Goal: Answer question/provide support: Share knowledge or assist other users

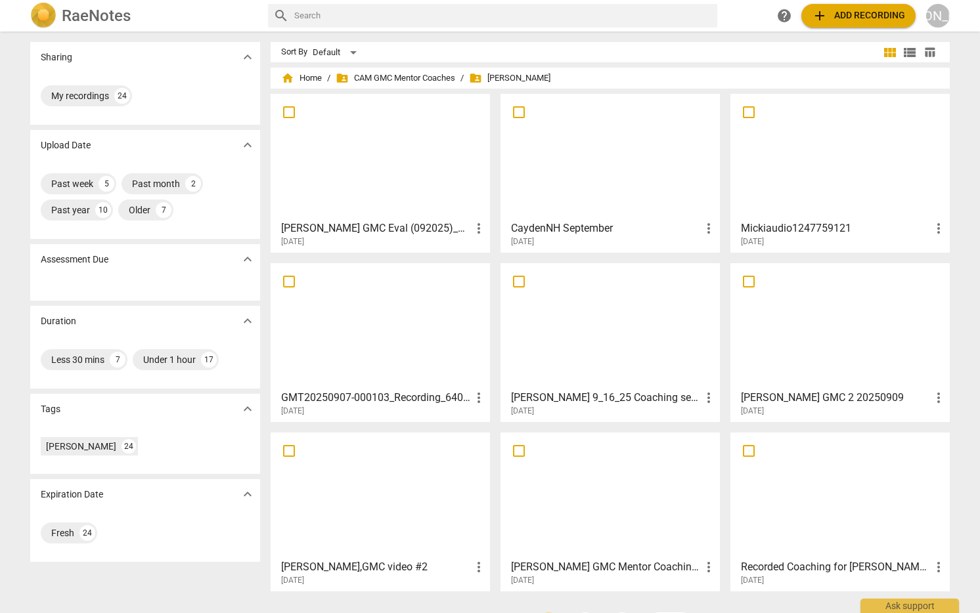
click at [401, 324] on div at bounding box center [380, 326] width 210 height 116
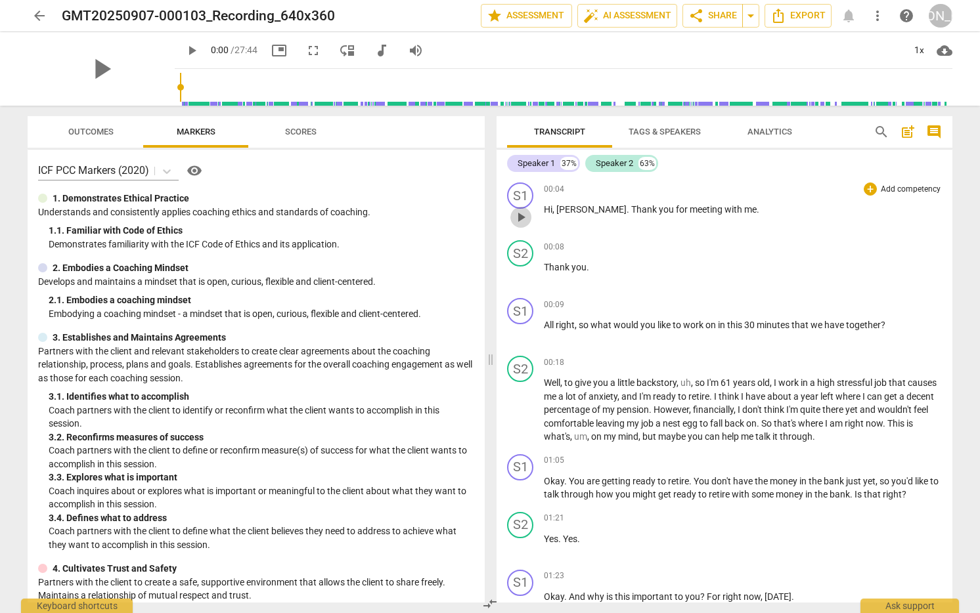
click at [519, 217] on span "play_arrow" at bounding box center [521, 217] width 16 height 16
click at [917, 44] on div "1x" at bounding box center [918, 50] width 25 height 21
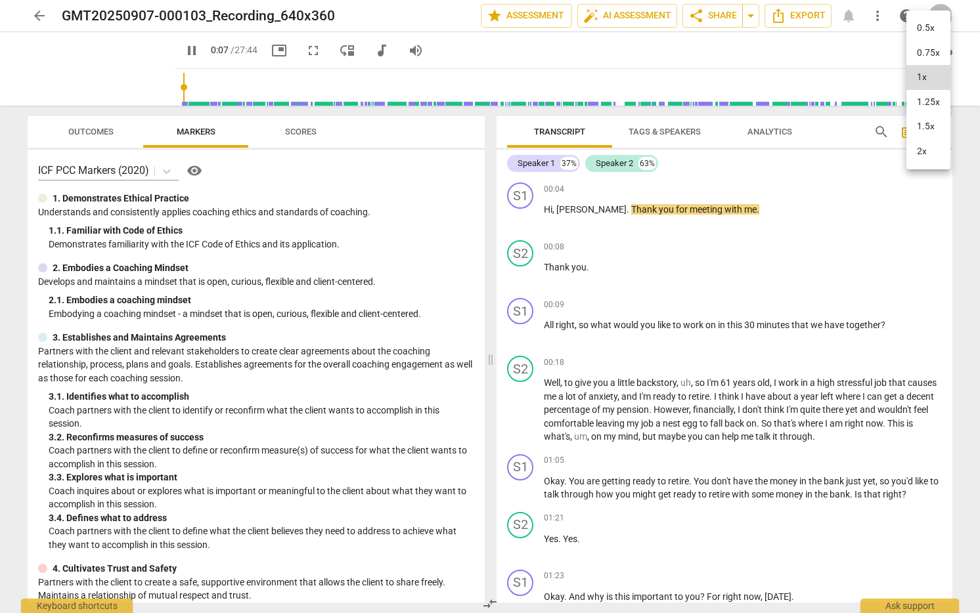
click at [922, 122] on li "1.5x" at bounding box center [928, 126] width 44 height 25
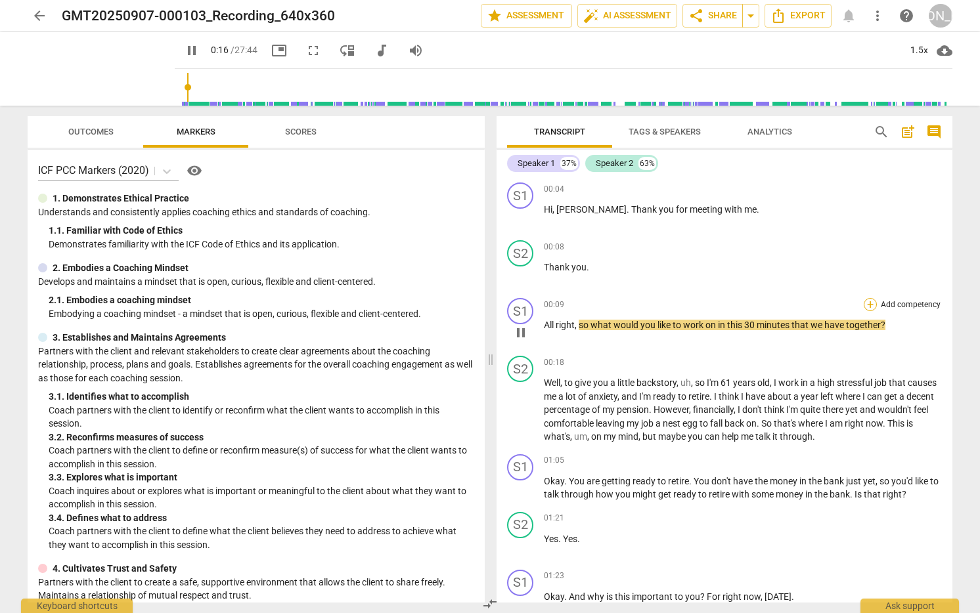
click at [867, 300] on div "+" at bounding box center [869, 304] width 13 height 13
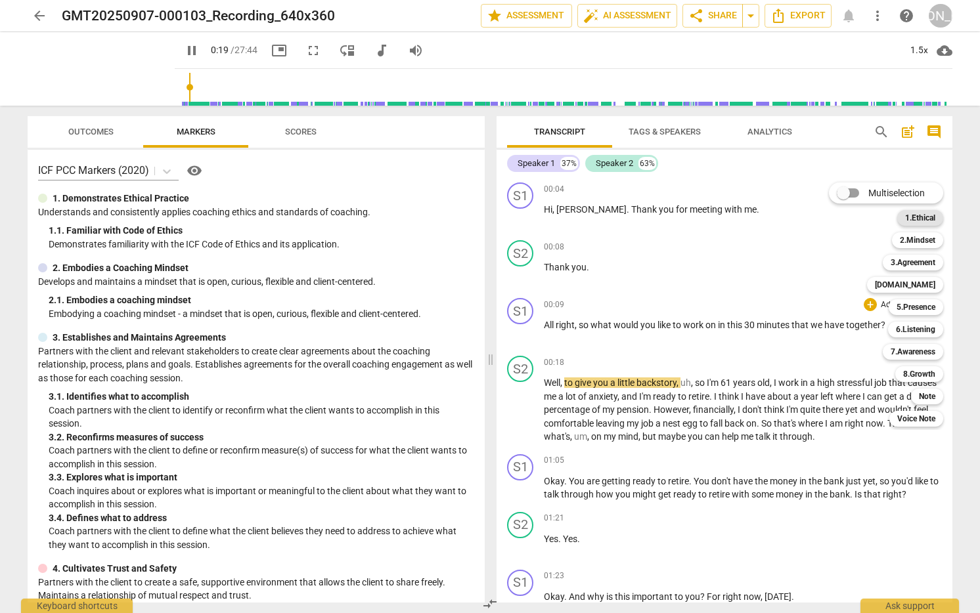
click at [917, 212] on b "1.Ethical" at bounding box center [920, 218] width 30 height 16
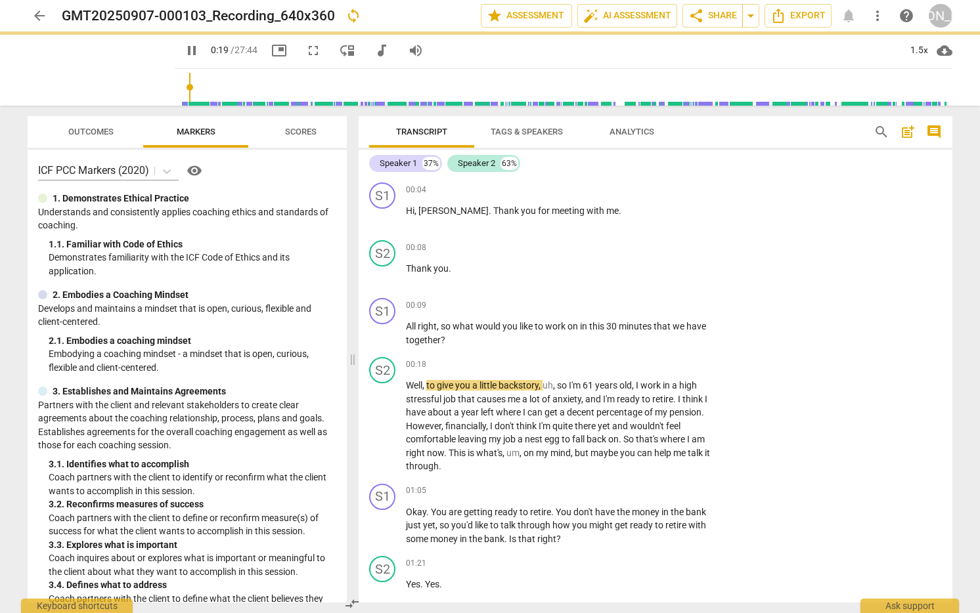
type input "20"
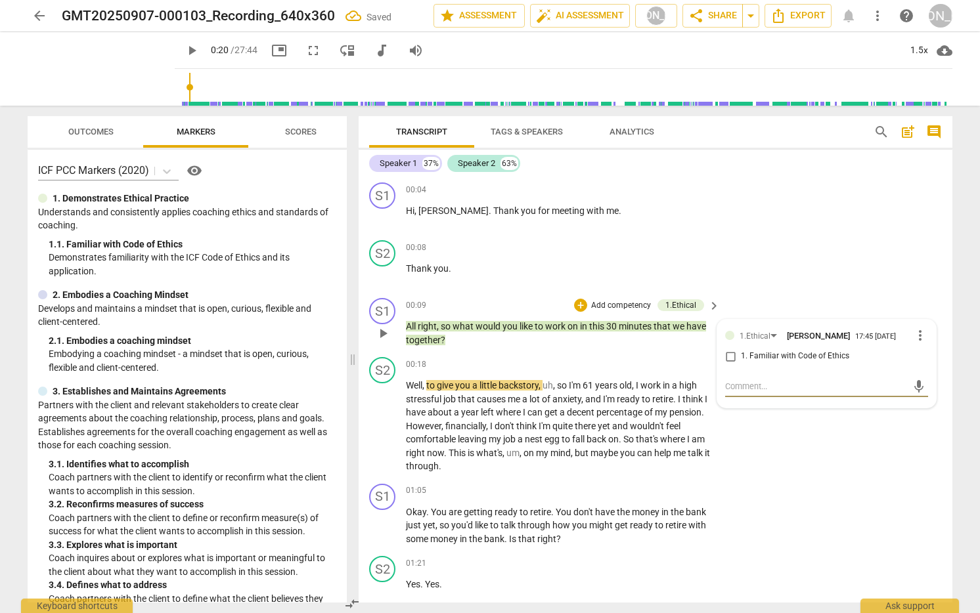
click at [727, 360] on input "1. Familiar with Code of Ethics" at bounding box center [730, 357] width 21 height 16
drag, startPoint x: 727, startPoint y: 359, endPoint x: 731, endPoint y: 378, distance: 19.4
click at [726, 359] on input "1. Familiar with Code of Ethics" at bounding box center [730, 357] width 21 height 16
checkbox input "true"
click at [736, 390] on textarea at bounding box center [816, 386] width 182 height 12
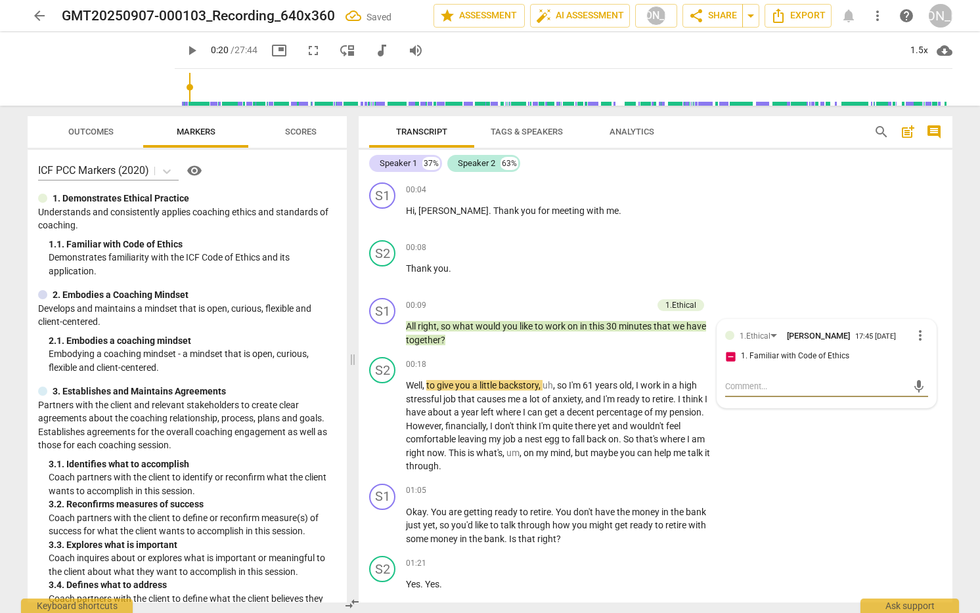
type textarea "B"
type textarea "Be"
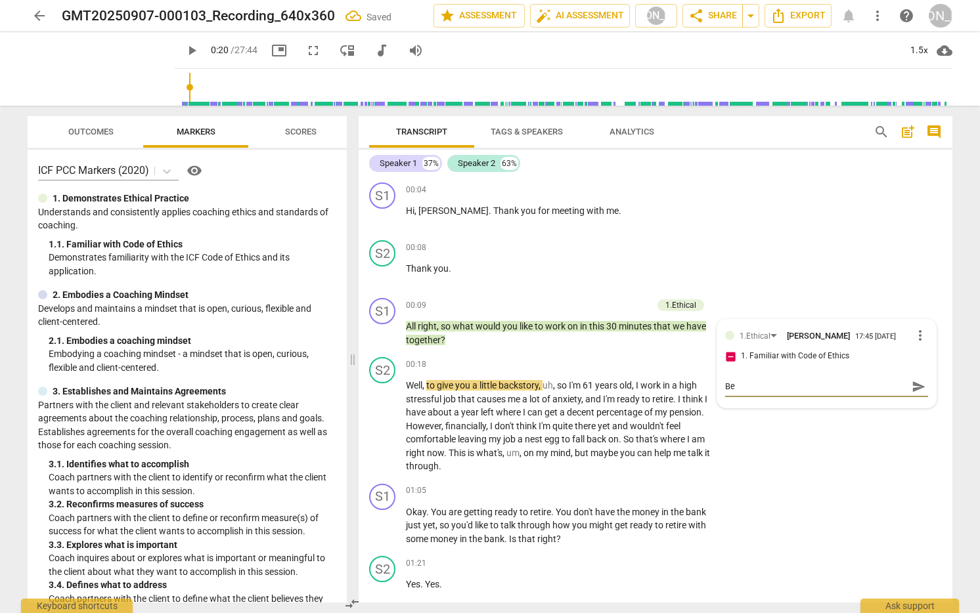
type textarea "Be"
type textarea "Be s"
type textarea "Be su"
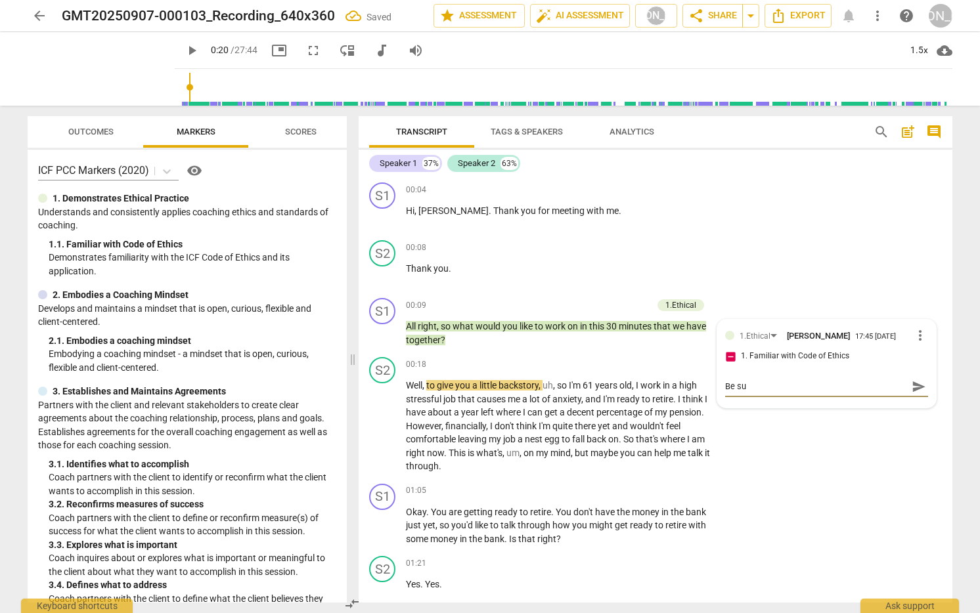
type textarea "Be sur"
type textarea "Be sure"
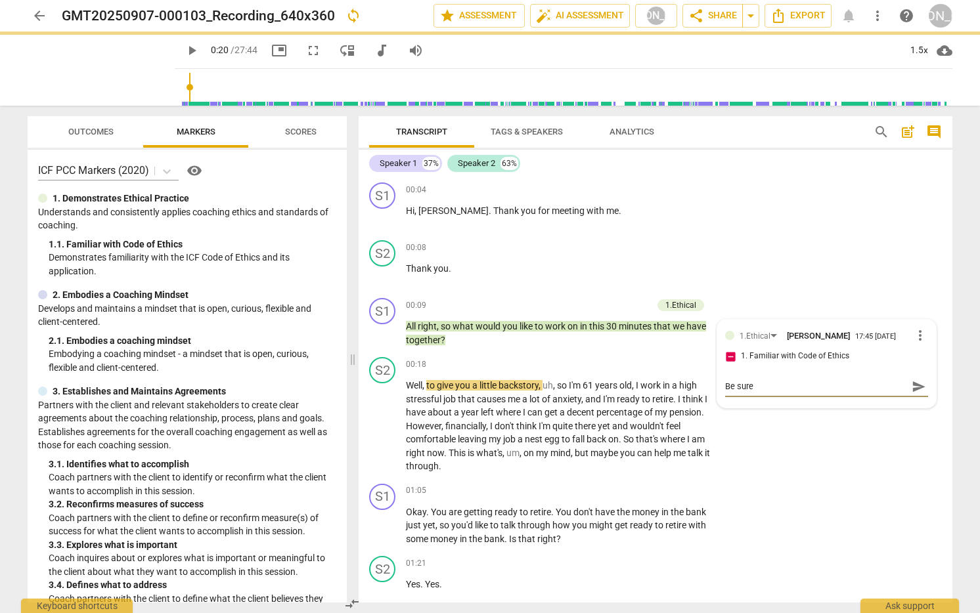
type textarea "Be sure a"
type textarea "Be sure an"
type textarea "Be sure and"
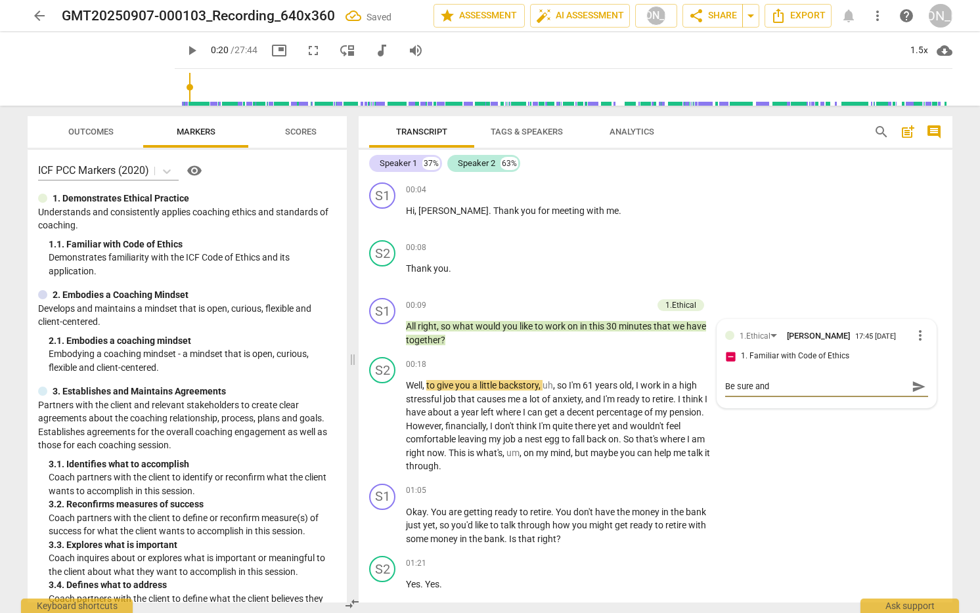
type textarea "Be sure and"
type textarea "Be sure and m"
type textarea "Be sure and me"
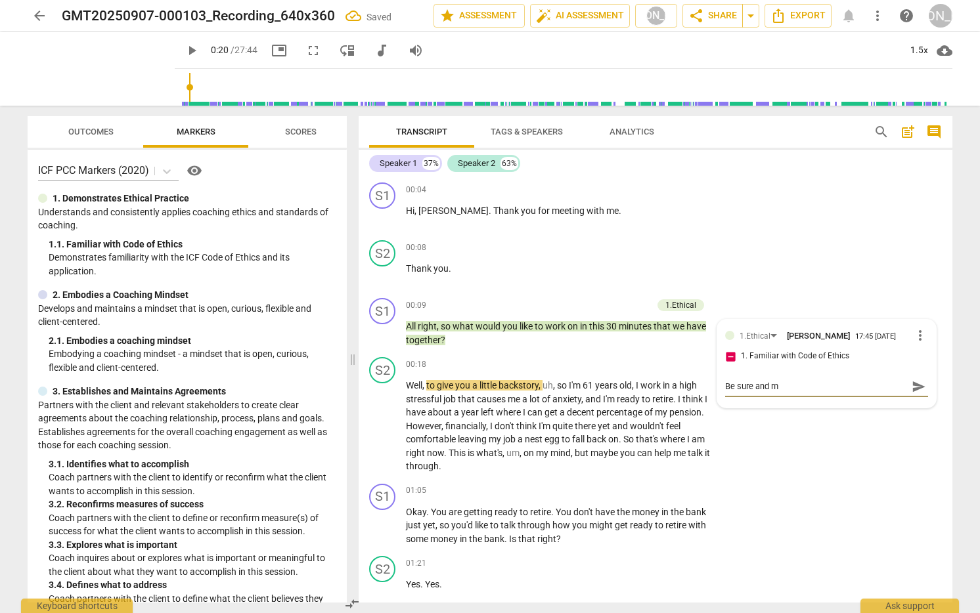
type textarea "Be sure and me"
type textarea "Be sure and men"
type textarea "Be sure and ment"
type textarea "Be sure and menti"
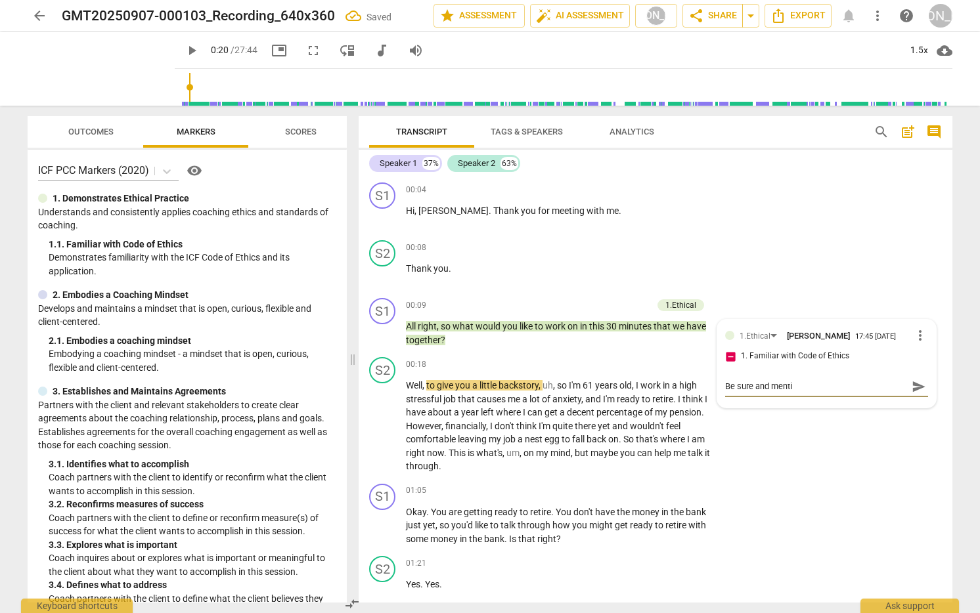
type textarea "Be sure and mentio"
type textarea "Be sure and mention"
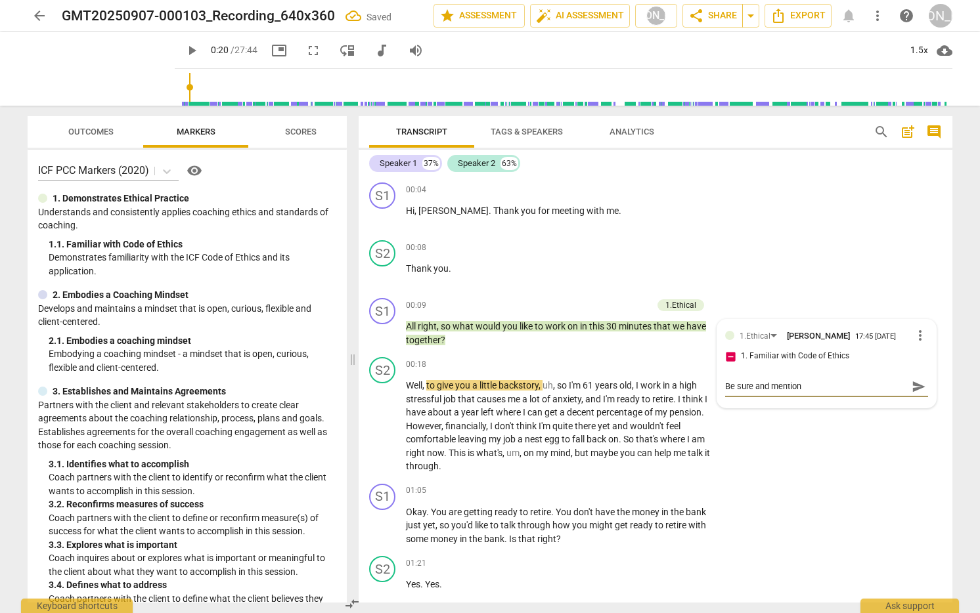
type textarea "Be sure and mention"
type textarea "Be sure and mention c"
type textarea "Be sure and mention co"
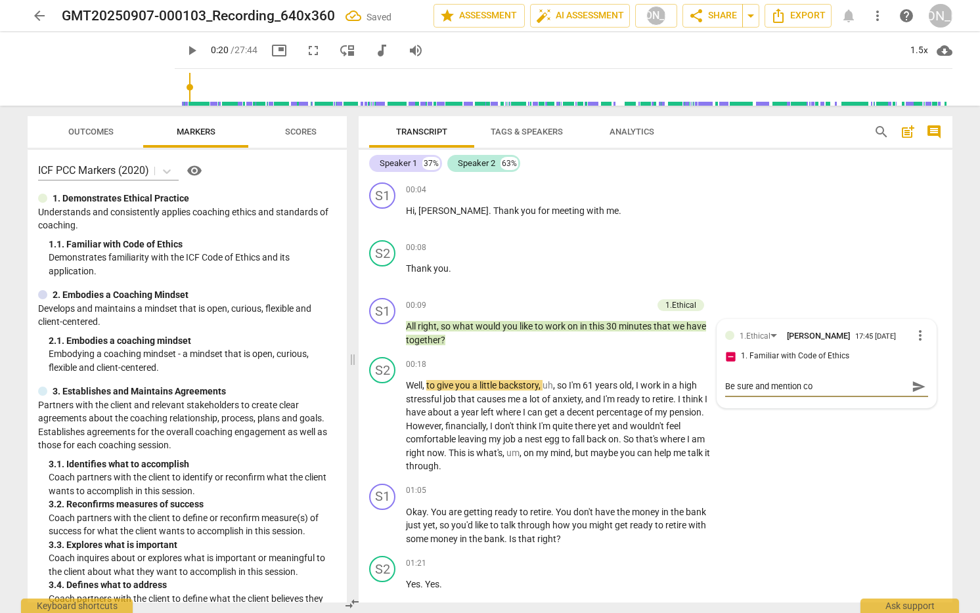
type textarea "Be sure and mention con"
type textarea "Be sure and mention conf"
type textarea "Be sure and mention confi"
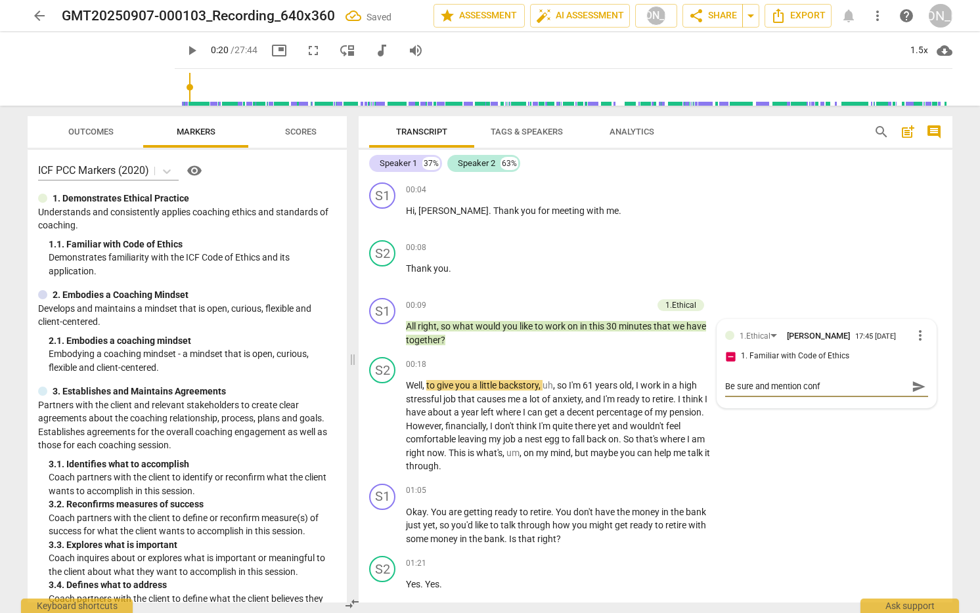
type textarea "Be sure and mention confi"
type textarea "Be sure and mention confid"
type textarea "Be sure and mention confide"
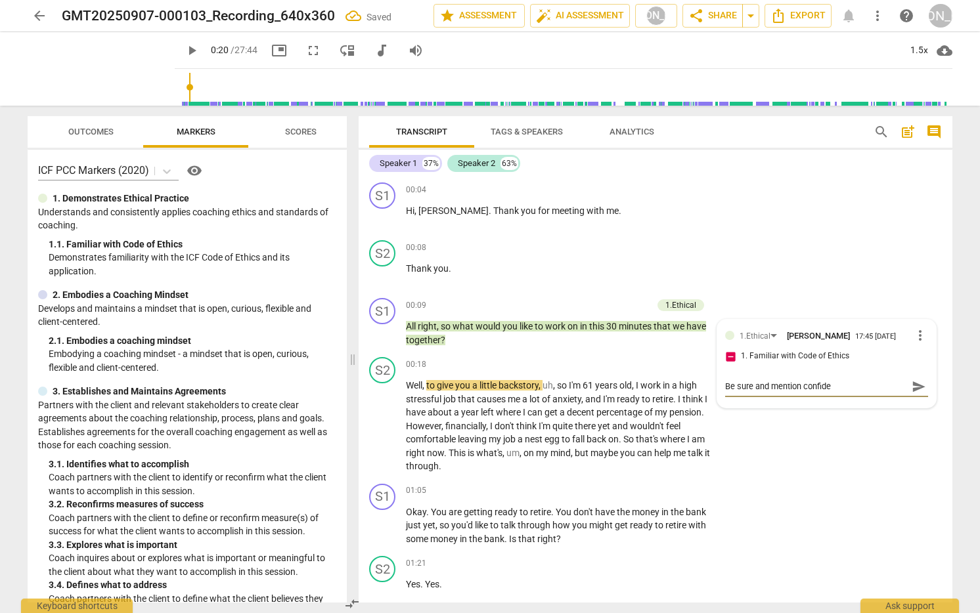
type textarea "Be sure and mention confiden"
type textarea "Be sure and mention confident"
type textarea "Be sure and mention confidenti"
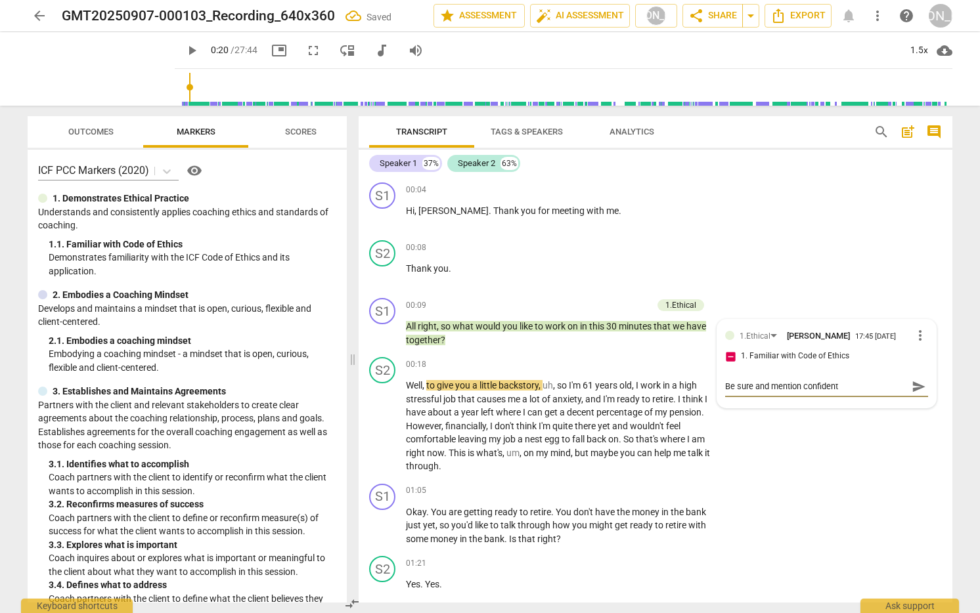
type textarea "Be sure and mention confidenti"
type textarea "Be sure and mention confidentia"
type textarea "Be sure and mention confidential"
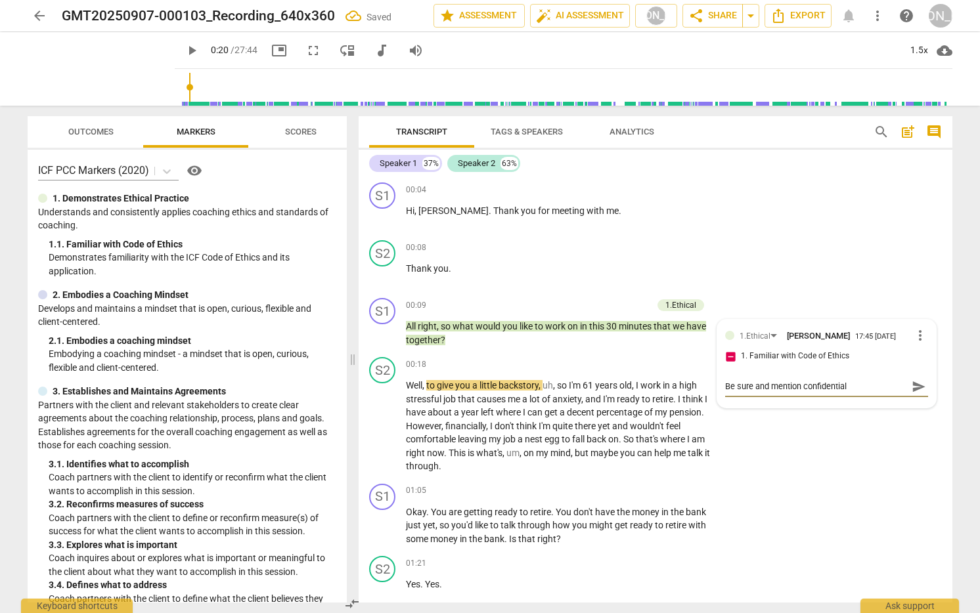
type textarea "Be sure and mention confidentiali"
type textarea "Be sure and mention confidentialit"
type textarea "Be sure and mention confidentiality"
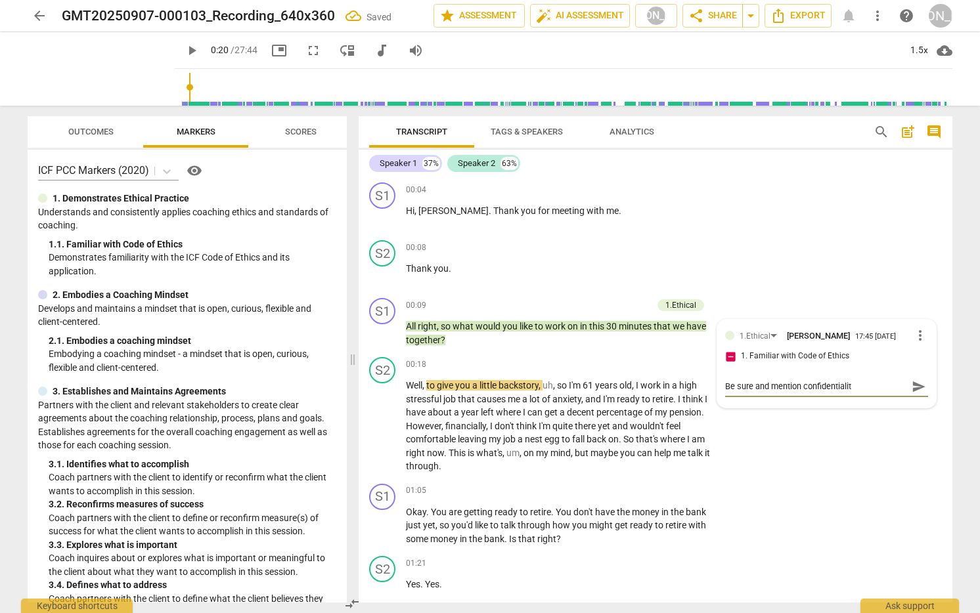
type textarea "Be sure and mention confidentiality"
type textarea "Be sure and mention confidentiality a"
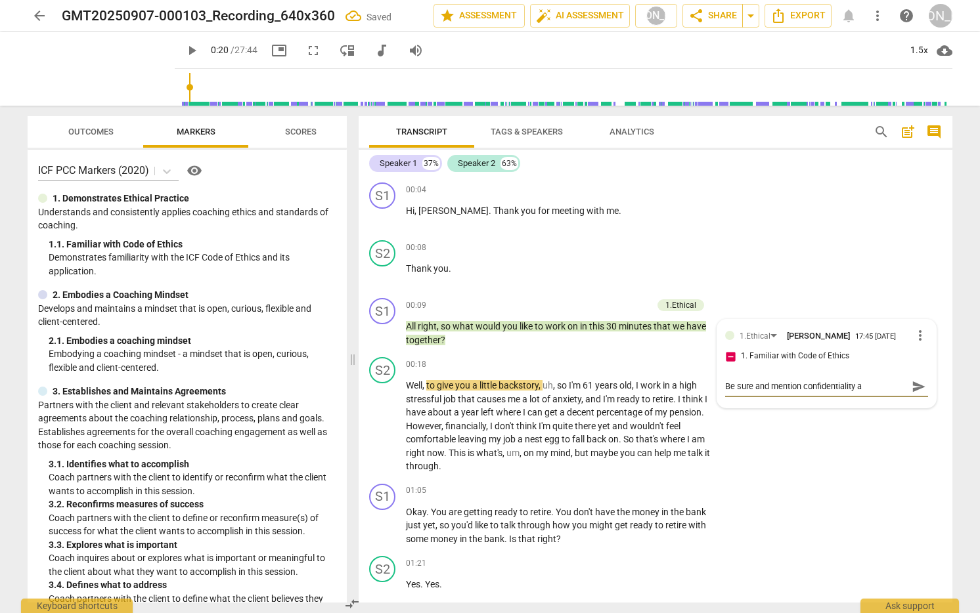
type textarea "Be sure and mention confidentiality an"
type textarea "Be sure and mention confidentiality and"
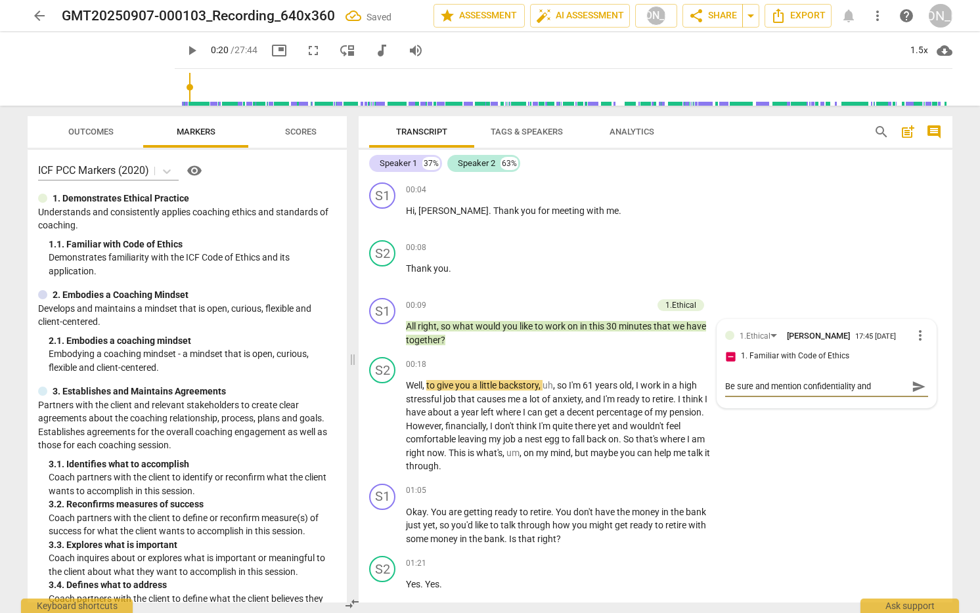
type textarea "Be sure and mention confidentiality and"
type textarea "Be sure and mention confidentiality and t"
type textarea "Be sure and mention confidentiality and th"
type textarea "Be sure and mention confidentiality and tha"
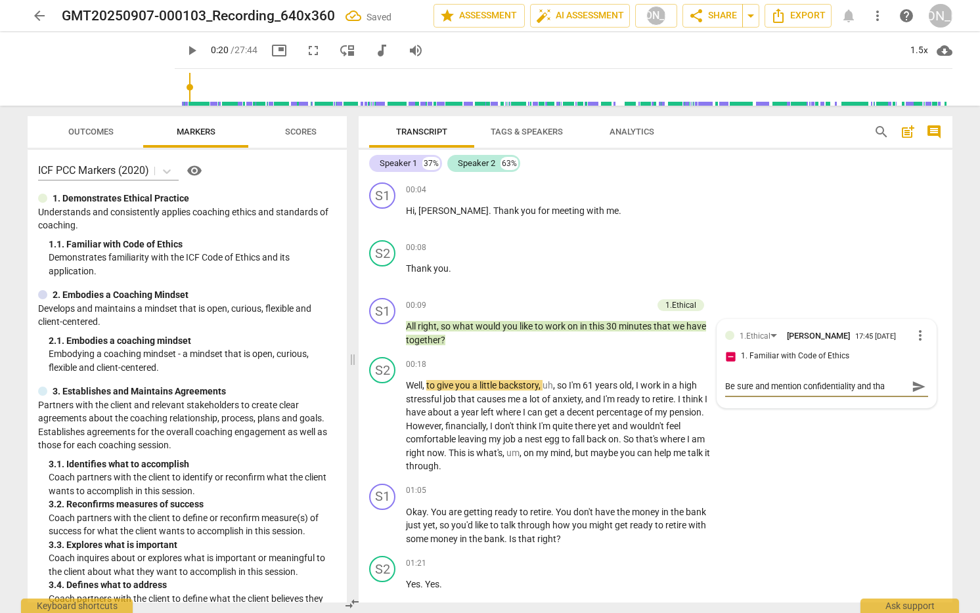
type textarea "Be sure and mention confidentiality and that"
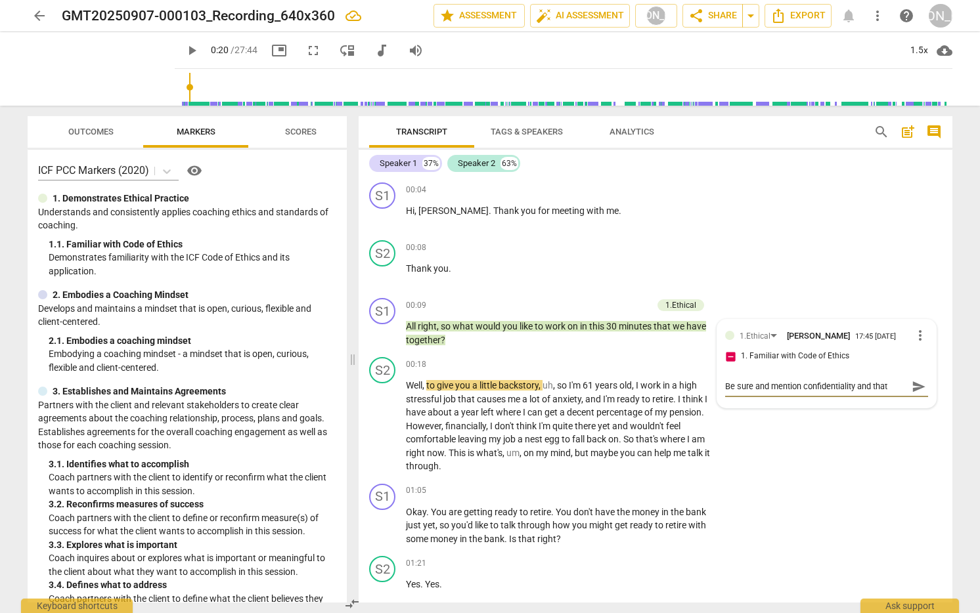
type textarea "Be sure and mention confidentiality and that"
type textarea "Be sure and mention confidentiality and that t"
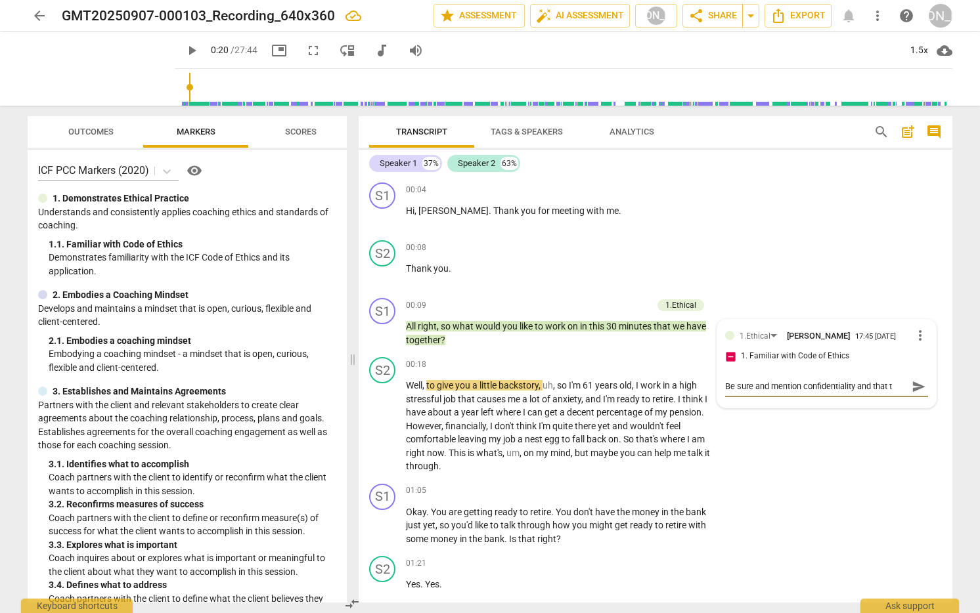
type textarea "Be sure and mention confidentiality and that th"
type textarea "Be sure and mention confidentiality and that the"
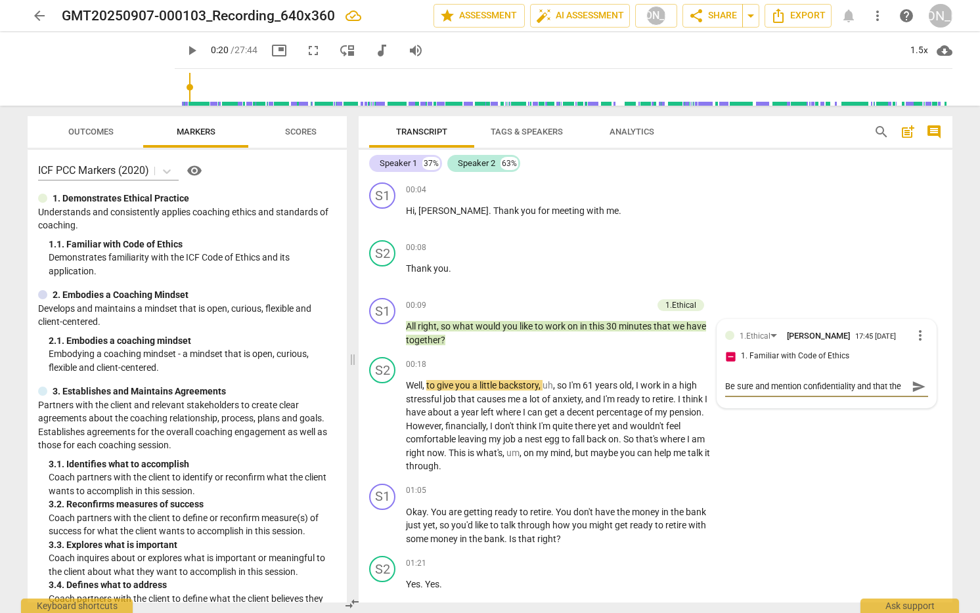
type textarea "Be sure and mention confidentiality and that the"
type textarea "Be sure and mention confidentiality and that the s"
type textarea "Be sure and mention confidentiality and that the se"
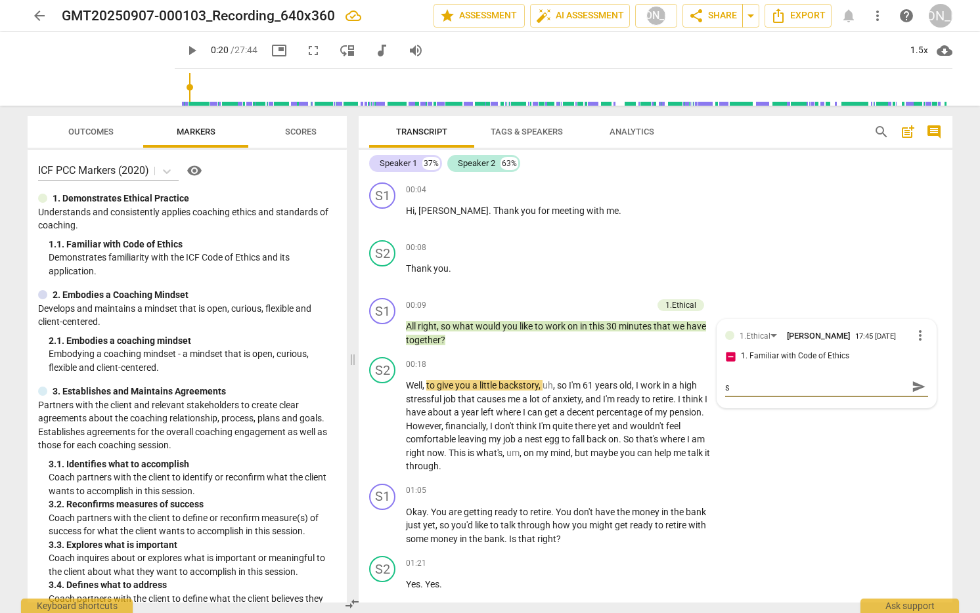
type textarea "Be sure and mention confidentiality and that the se"
type textarea "Be sure and mention confidentiality and that the ses"
type textarea "Be sure and mention confidentiality and that the sess"
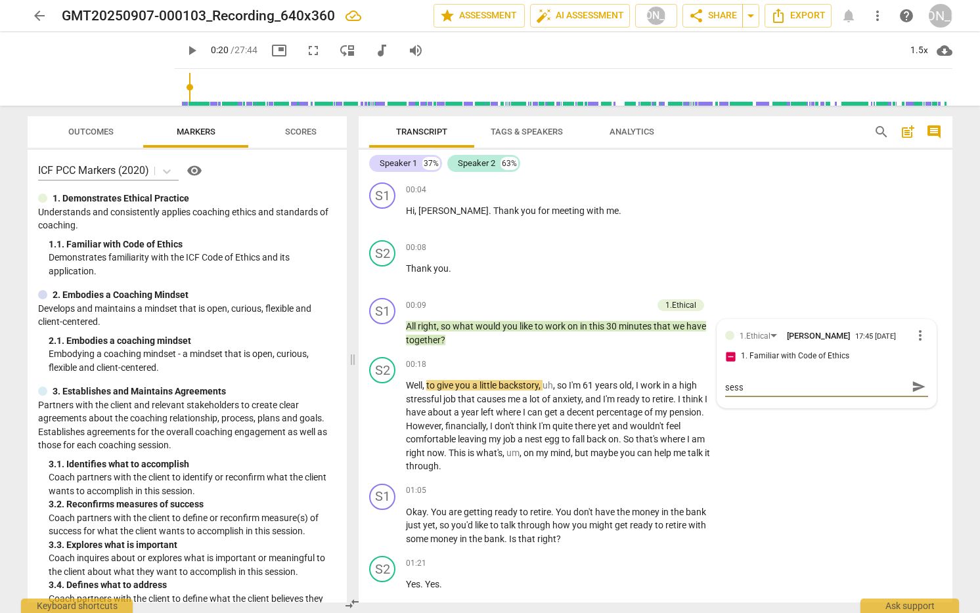
type textarea "Be sure and mention confidentiality and that the sessi"
type textarea "Be sure and mention confidentiality and that the sessio"
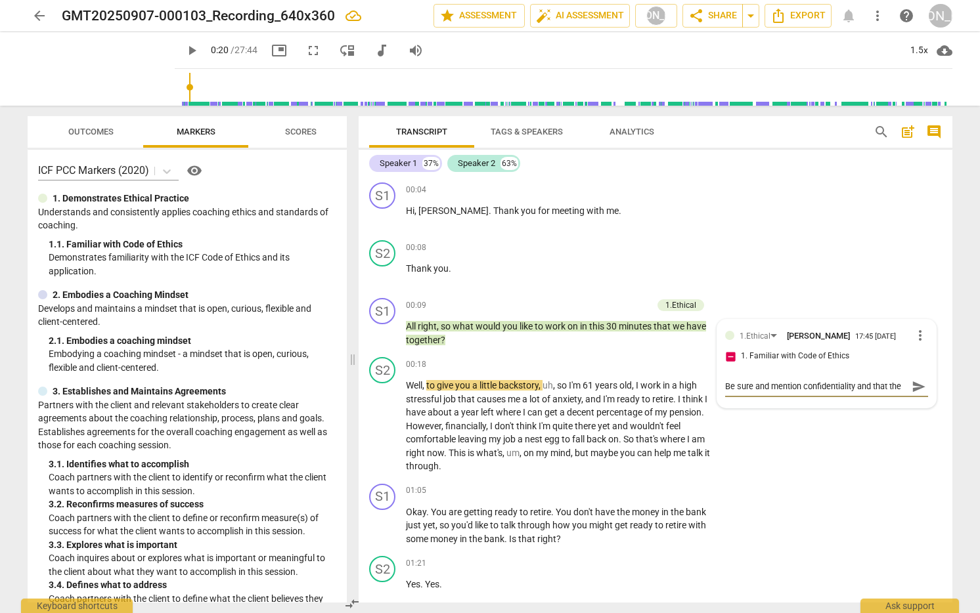
type textarea "Be sure and mention confidentiality and that the session"
type textarea "Be sure and mention confidentiality and that the session i"
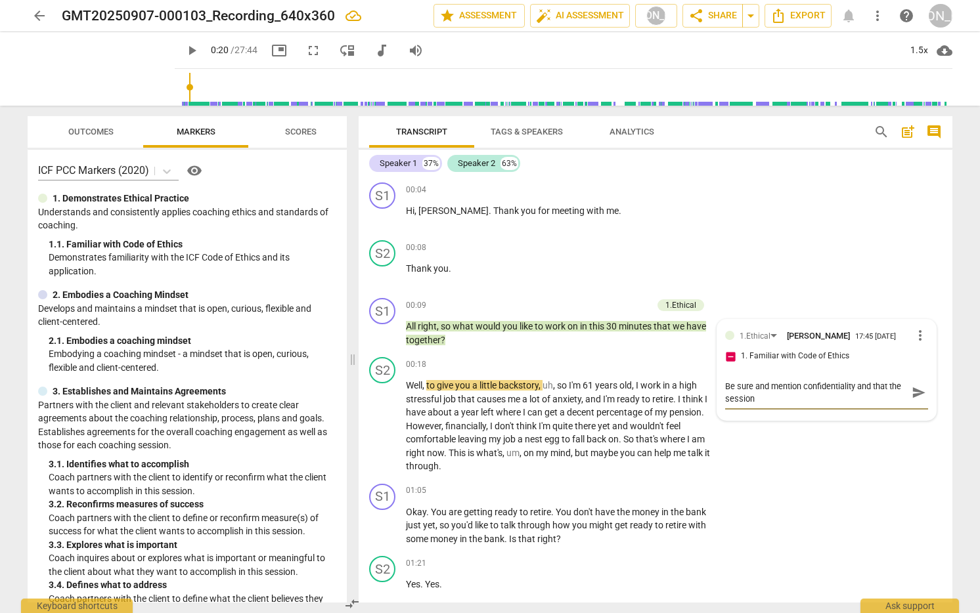
type textarea "Be sure and mention confidentiality and that the session i"
type textarea "Be sure and mention confidentiality and that the session is"
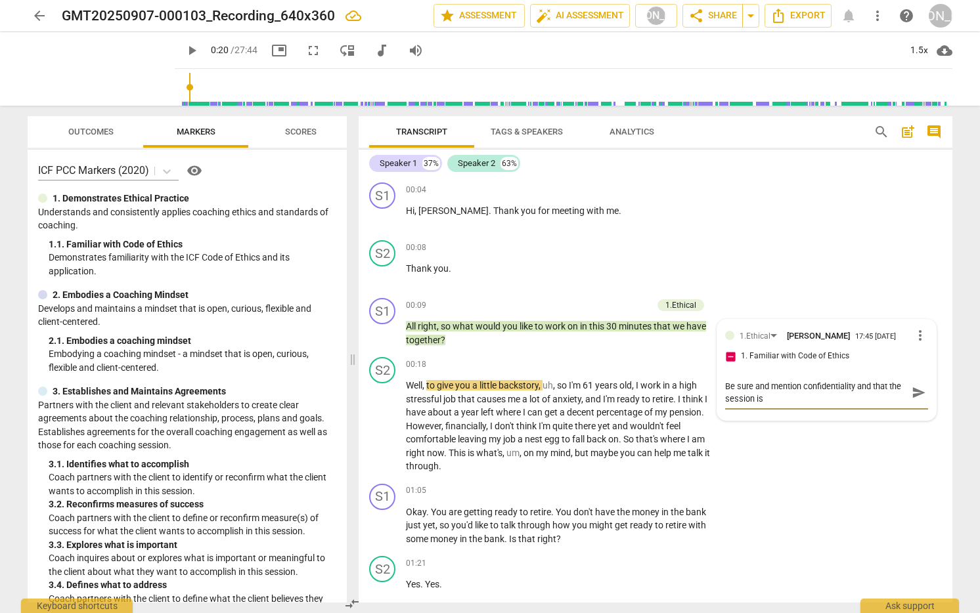
type textarea "Be sure and mention confidentiality and that the session is b"
type textarea "Be sure and mention confidentiality and that the session is be"
type textarea "Be sure and mention confidentiality and that the session is bei"
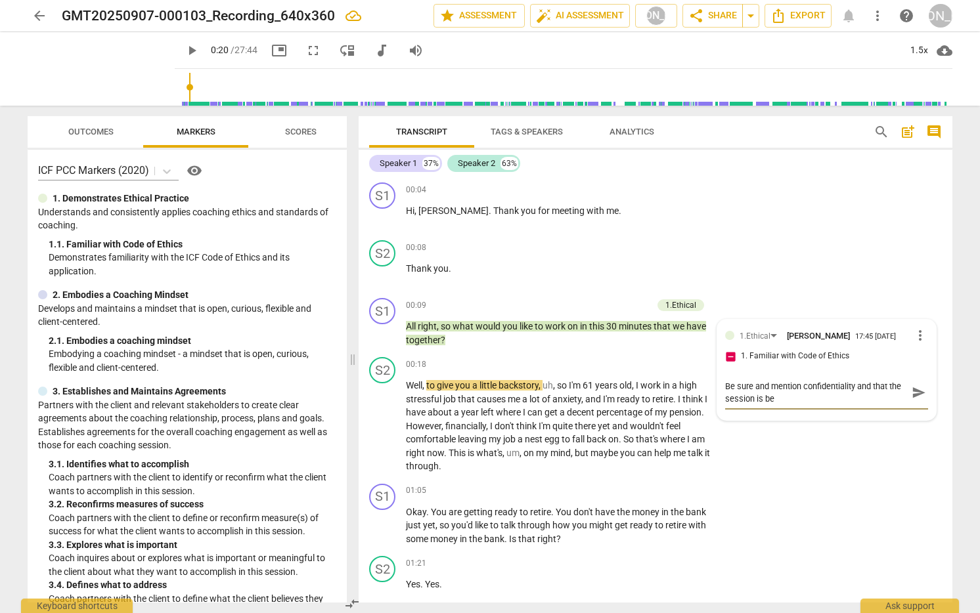
type textarea "Be sure and mention confidentiality and that the session is bei"
type textarea "Be sure and mention confidentiality and that the session is bein"
type textarea "Be sure and mention confidentiality and that the session is being"
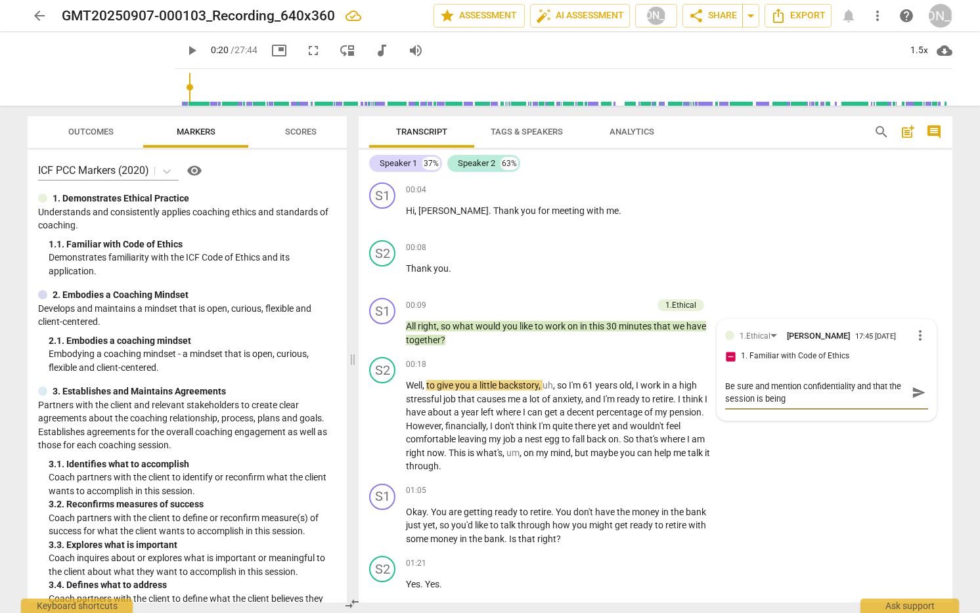
type textarea "Be sure and mention confidentiality and that the session is being"
type textarea "Be sure and mention confidentiality and that the session is being r"
type textarea "Be sure and mention confidentiality and that the session is being re"
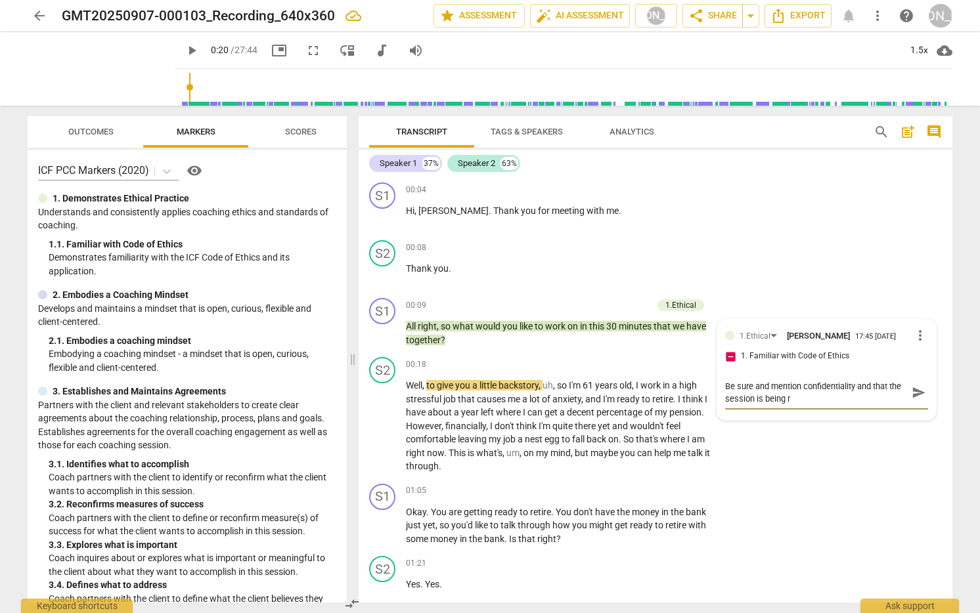
type textarea "Be sure and mention confidentiality and that the session is being re"
type textarea "Be sure and mention confidentiality and that the session is being rec"
type textarea "Be sure and mention confidentiality and that the session is being reco"
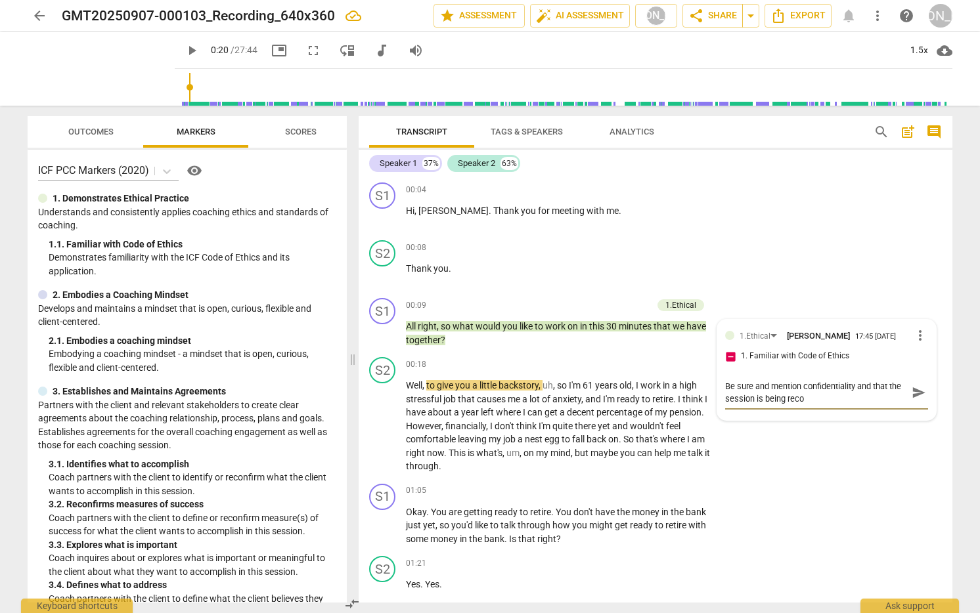
type textarea "Be sure and mention confidentiality and that the session is being recor"
type textarea "Be sure and mention confidentiality and that the session is being record"
type textarea "Be sure and mention confidentiality and that the session is being recorde"
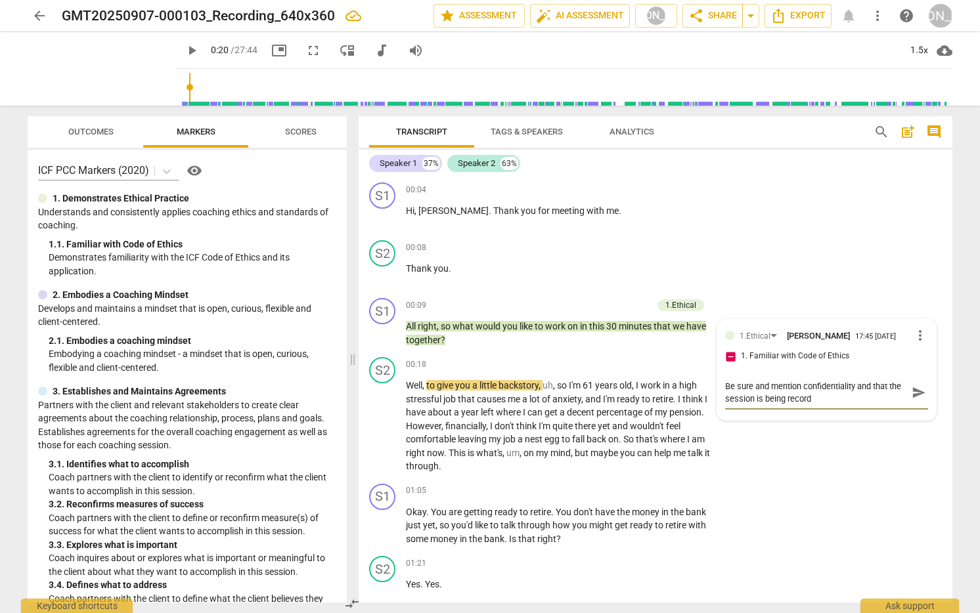
type textarea "Be sure and mention confidentiality and that the session is being recorde"
type textarea "Be sure and mention confidentiality and that the session is being recorded"
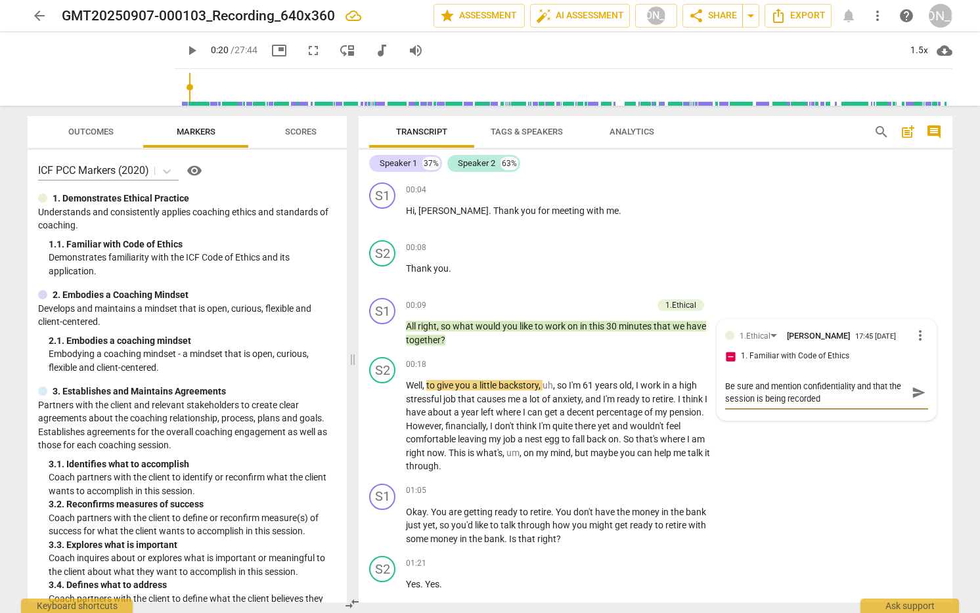
type textarea "Be sure and mention confidentiality and that the session is being recorded f"
type textarea "Be sure and mention confidentiality and that the session is being recorded fo"
type textarea "Be sure and mention confidentiality and that the session is being recorded for"
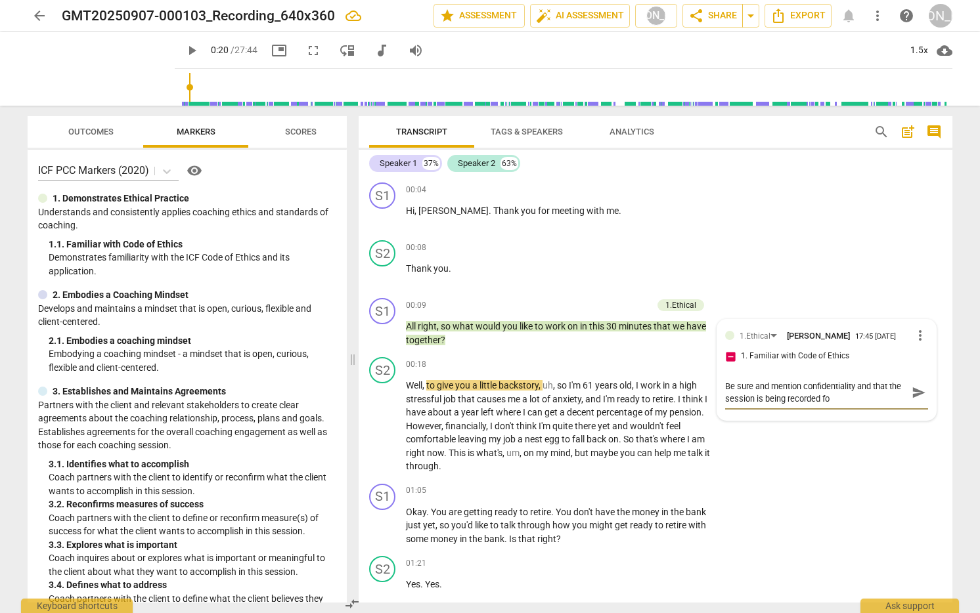
type textarea "Be sure and mention confidentiality and that the session is being recorded for"
type textarea "Be sure and mention confidentiality and that the session is being recorded for y"
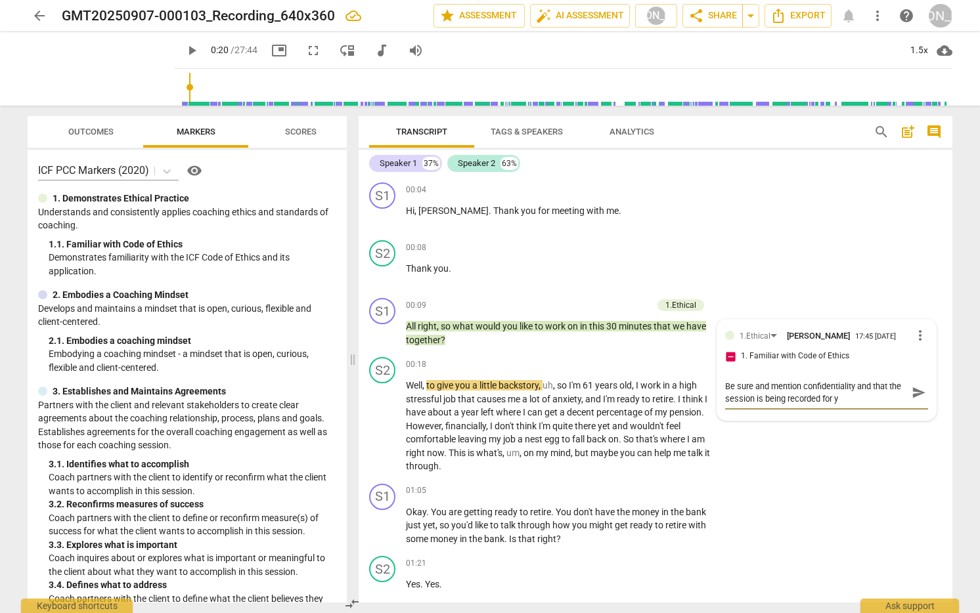
type textarea "Be sure and mention confidentiality and that the session is being recorded for …"
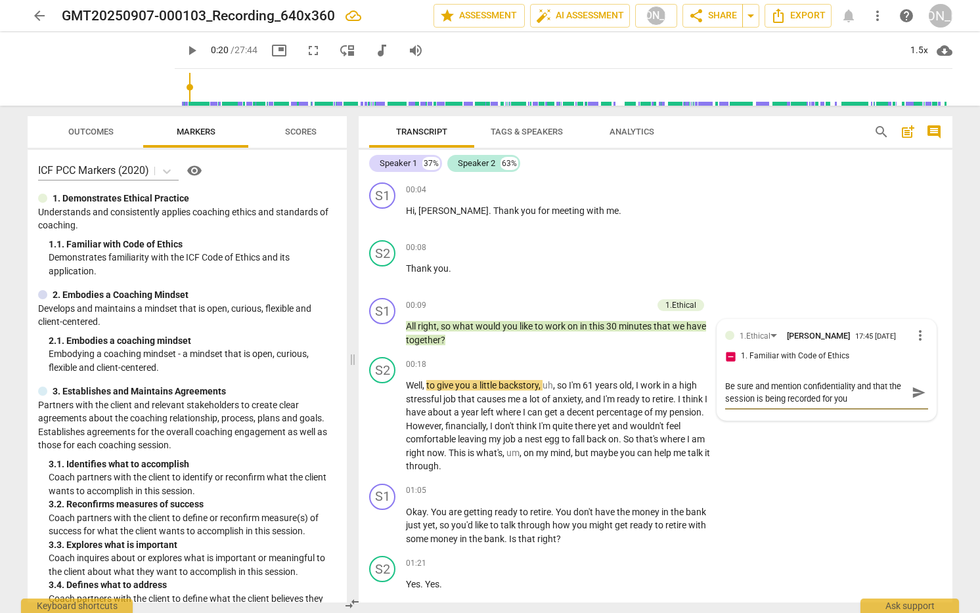
type textarea "Be sure and mention confidentiality and that the session is being recorded for …"
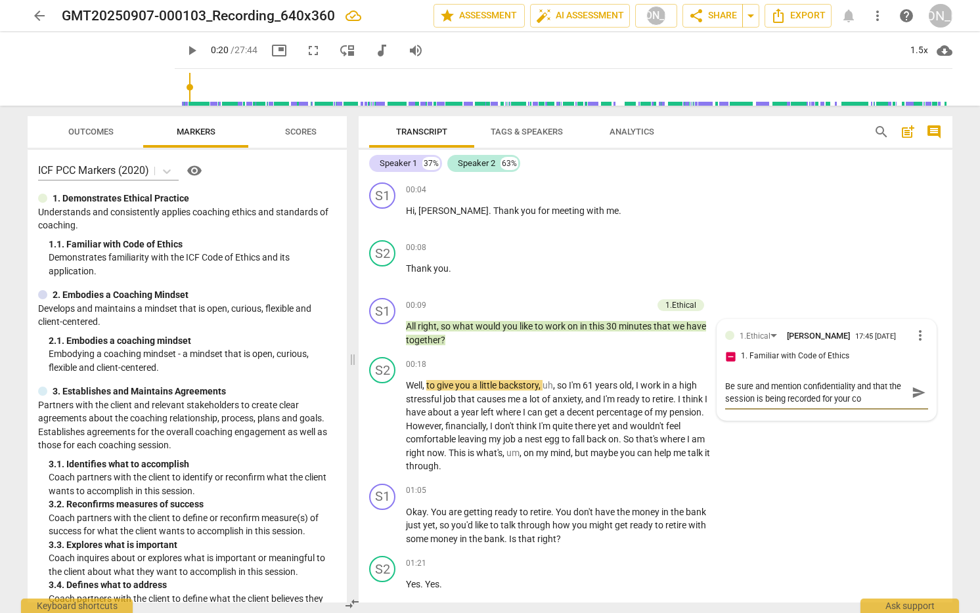
type textarea "Be sure and mention confidentiality and that the session is being recorded for …"
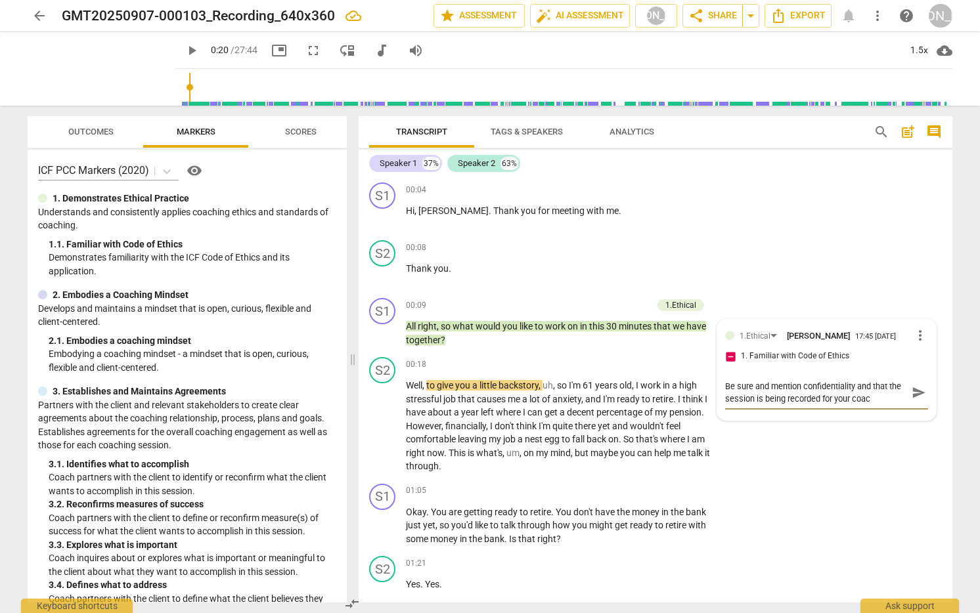
type textarea "Be sure and mention confidentiality and that the session is being recorded for …"
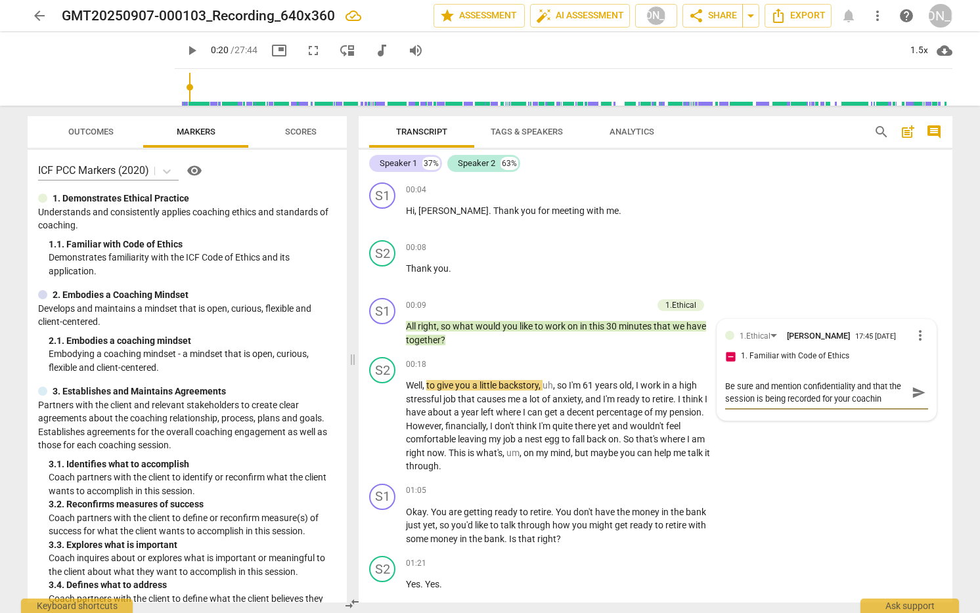
type textarea "Be sure and mention confidentiality and that the session is being recorded for …"
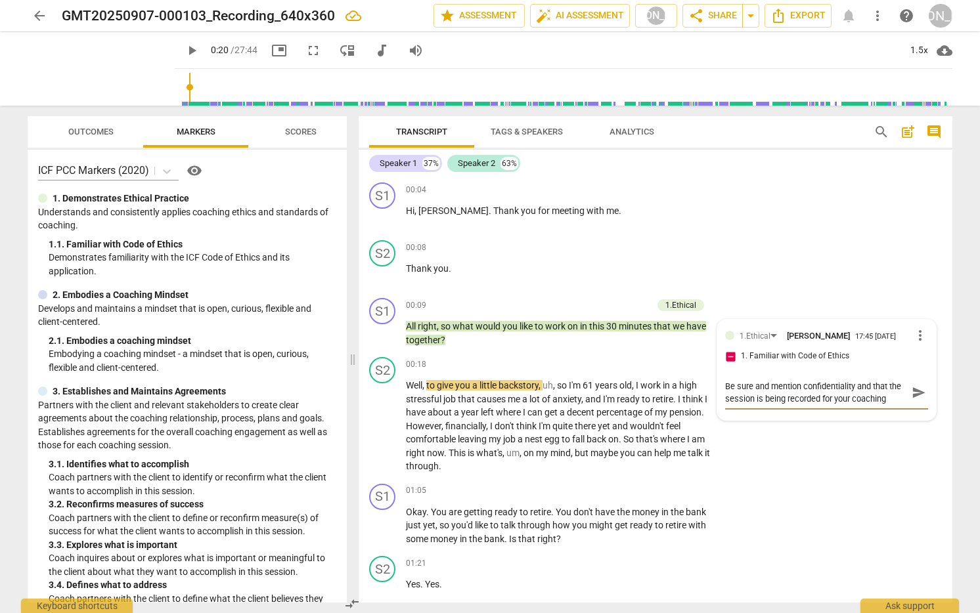
type textarea "Be sure and mention confidentiality and that the session is being recorded for …"
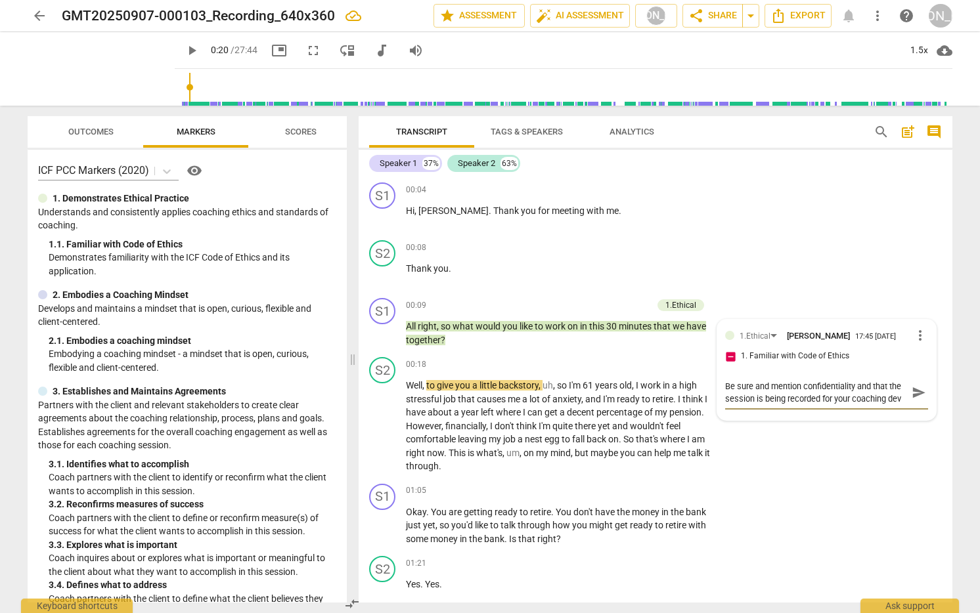
type textarea "Be sure and mention confidentiality and that the session is being recorded for …"
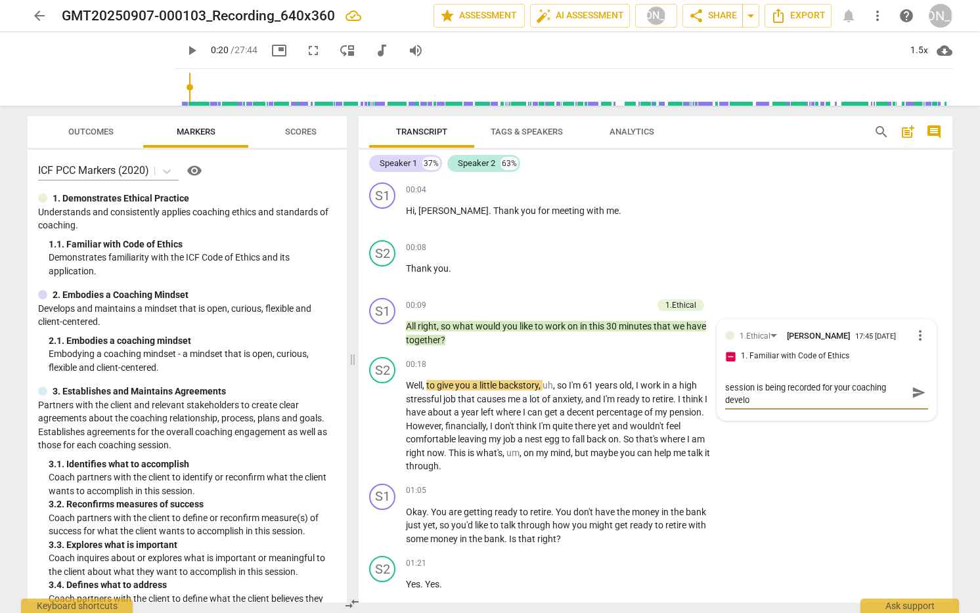
type textarea "Be sure and mention confidentiality and that the session is being recorded for …"
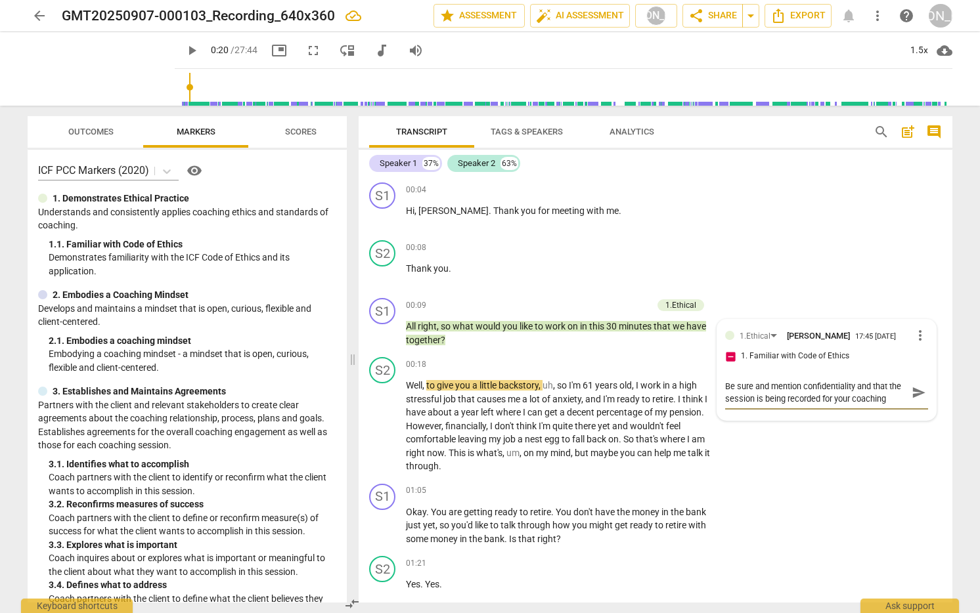
type textarea "Be sure and mention confidentiality and that the session is being recorded for …"
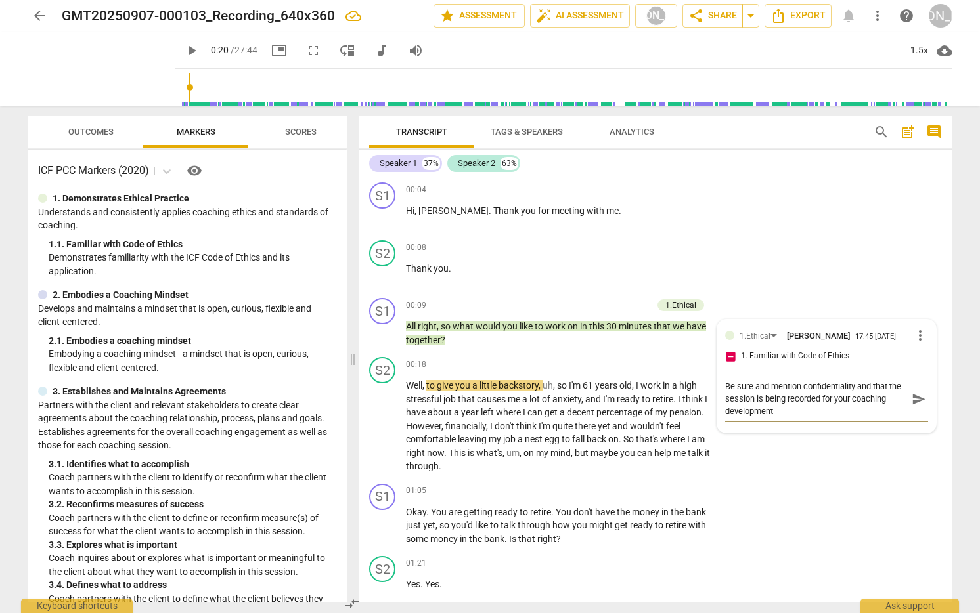
type textarea "Be sure and mention confidentiality and that the session is being recorded for …"
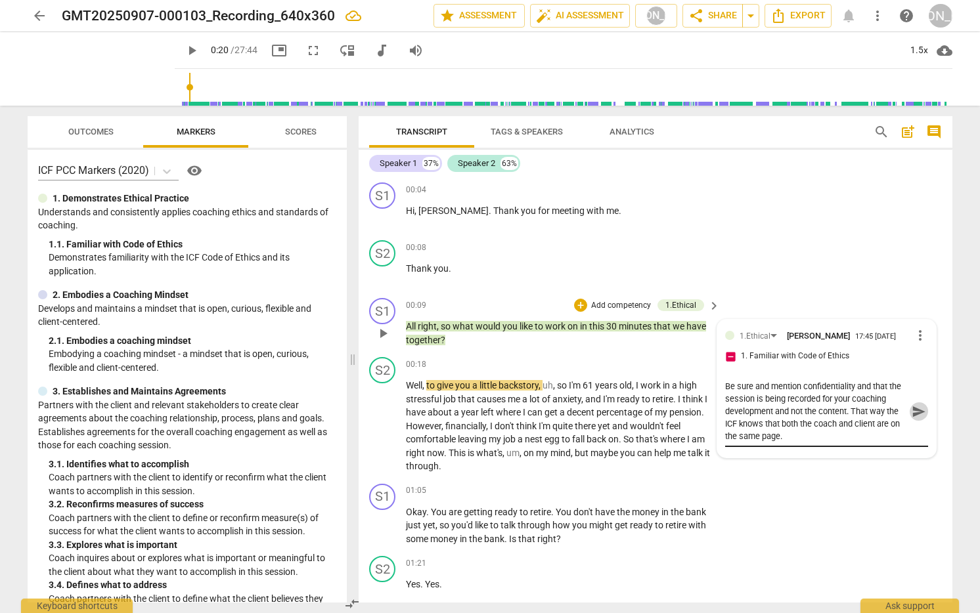
click at [911, 414] on span "send" at bounding box center [918, 411] width 14 height 14
click at [584, 302] on div "+" at bounding box center [580, 305] width 13 height 13
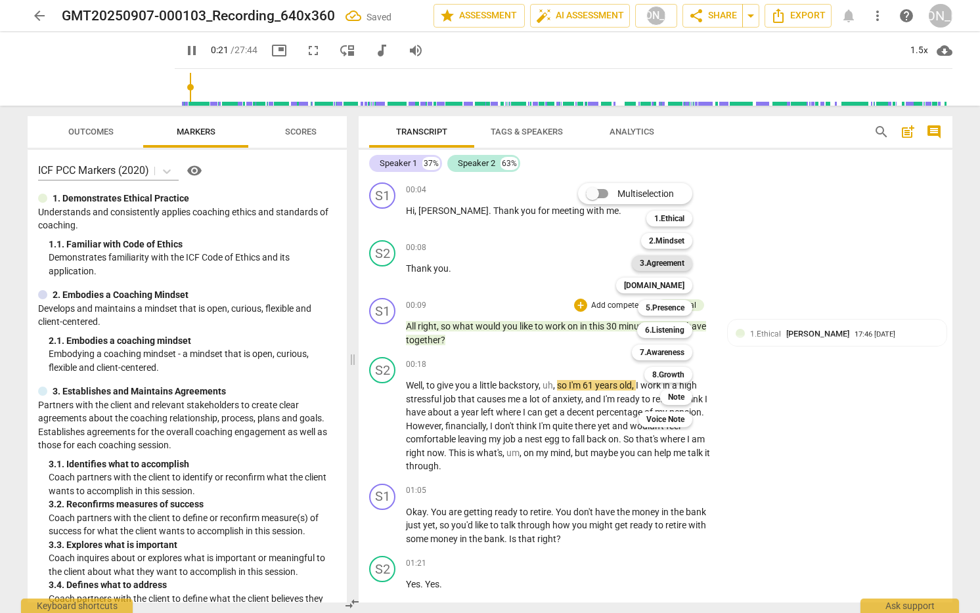
click at [672, 261] on b "3.Agreement" at bounding box center [661, 263] width 45 height 16
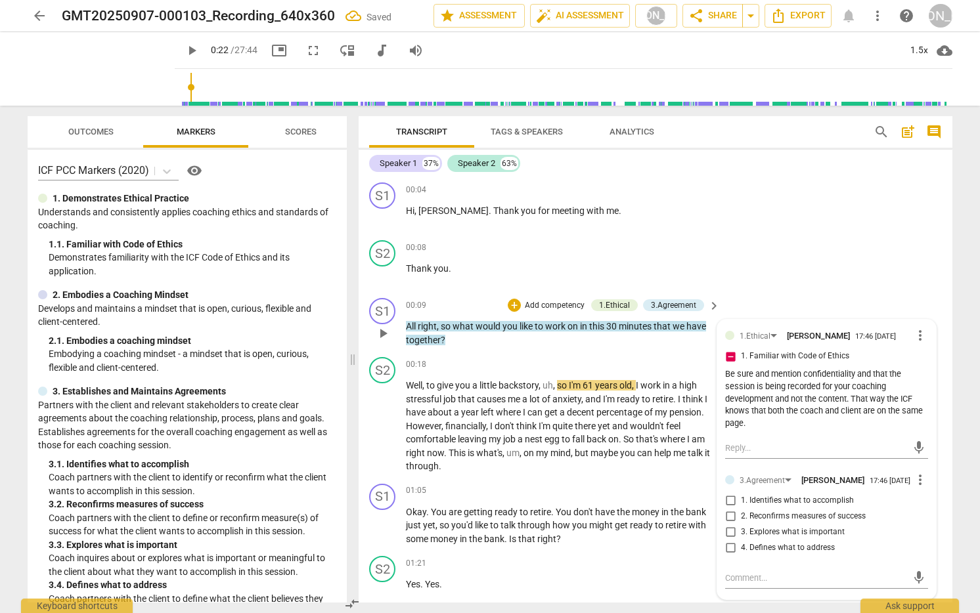
click at [729, 508] on input "1. Identifies what to accomplish" at bounding box center [730, 501] width 21 height 16
click at [751, 584] on textarea at bounding box center [816, 578] width 182 height 12
drag, startPoint x: 909, startPoint y: 585, endPoint x: 854, endPoint y: 533, distance: 75.7
click at [911, 585] on span "send" at bounding box center [918, 578] width 14 height 14
click at [383, 423] on span "play_arrow" at bounding box center [383, 426] width 16 height 16
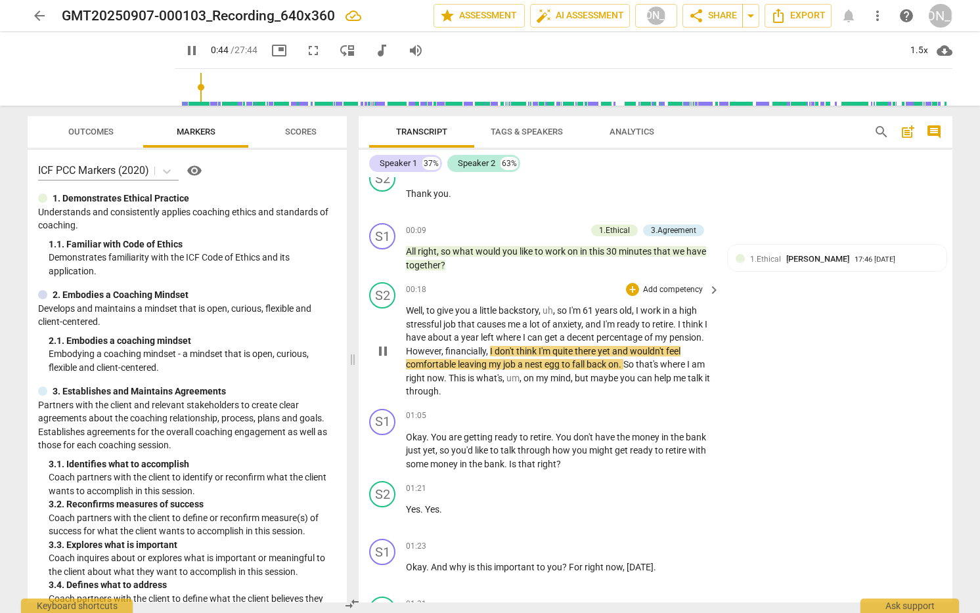
scroll to position [79, 0]
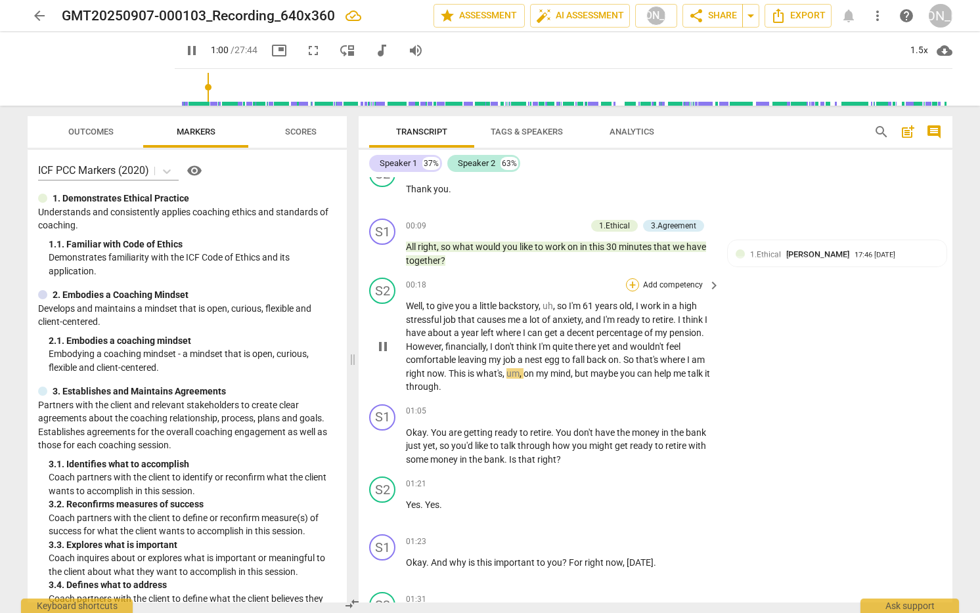
click at [629, 282] on div "+" at bounding box center [632, 284] width 13 height 13
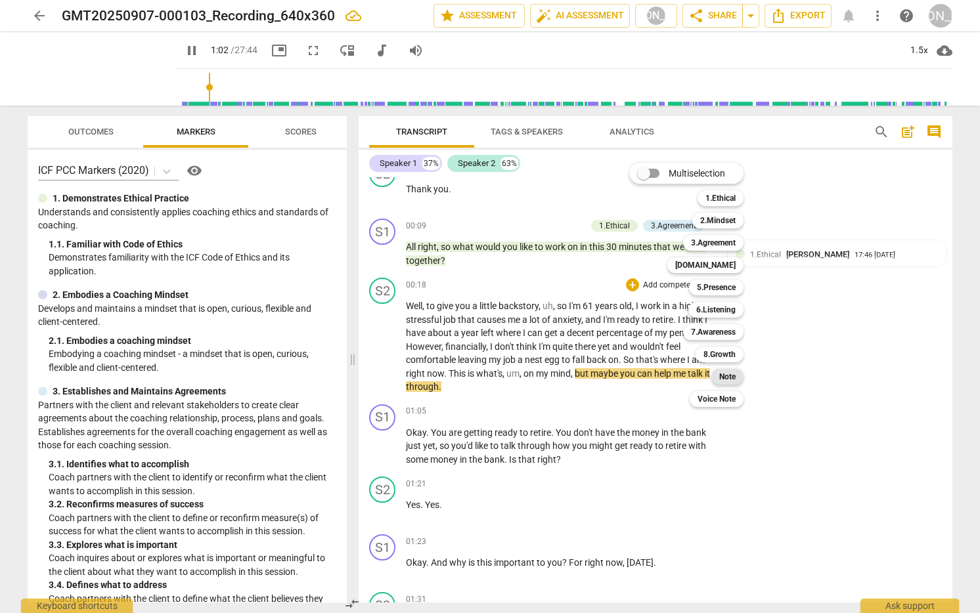
click at [731, 376] on b "Note" at bounding box center [727, 377] width 16 height 16
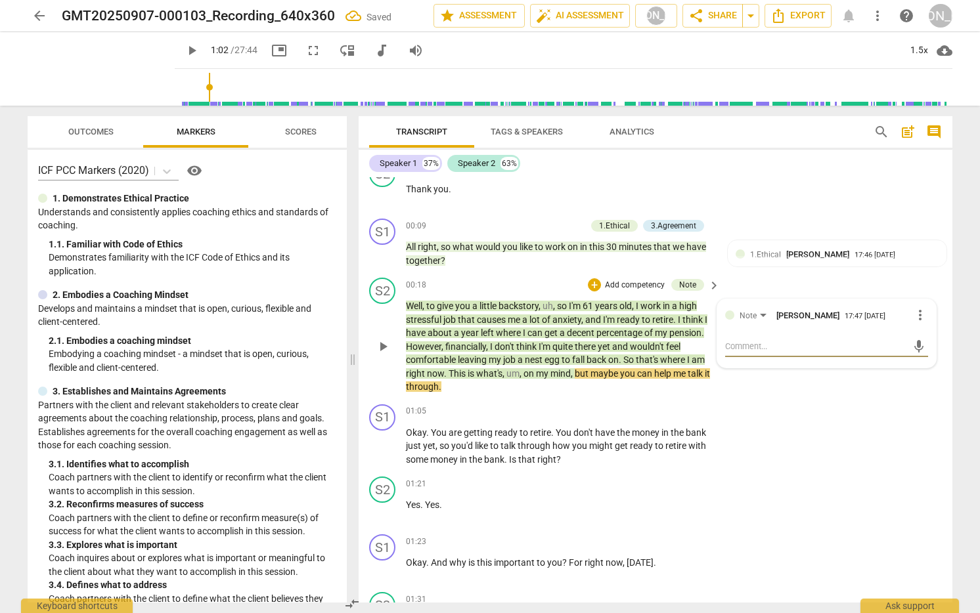
click at [784, 344] on textarea at bounding box center [816, 346] width 182 height 12
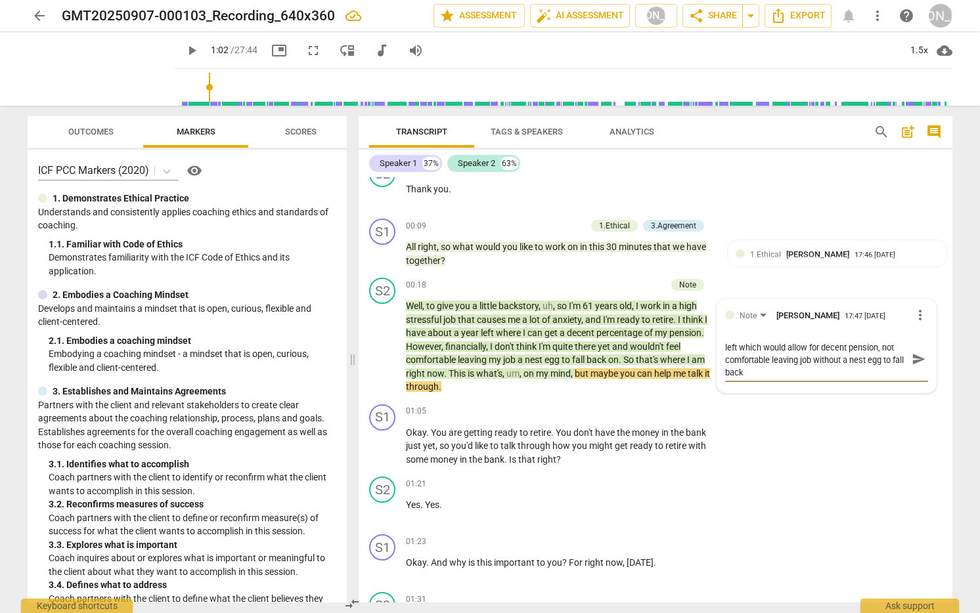
scroll to position [0, 0]
drag, startPoint x: 913, startPoint y: 366, endPoint x: 865, endPoint y: 386, distance: 51.8
click at [913, 366] on span "send" at bounding box center [918, 365] width 14 height 14
click at [629, 408] on div "+" at bounding box center [632, 411] width 13 height 13
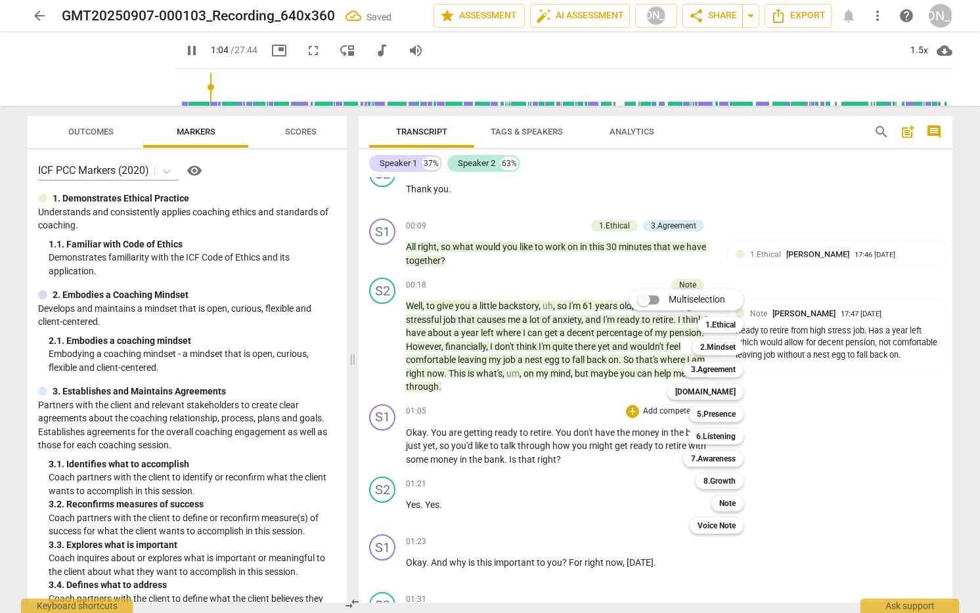
drag, startPoint x: 586, startPoint y: 461, endPoint x: 530, endPoint y: 467, distance: 56.8
click at [586, 461] on div at bounding box center [490, 306] width 980 height 613
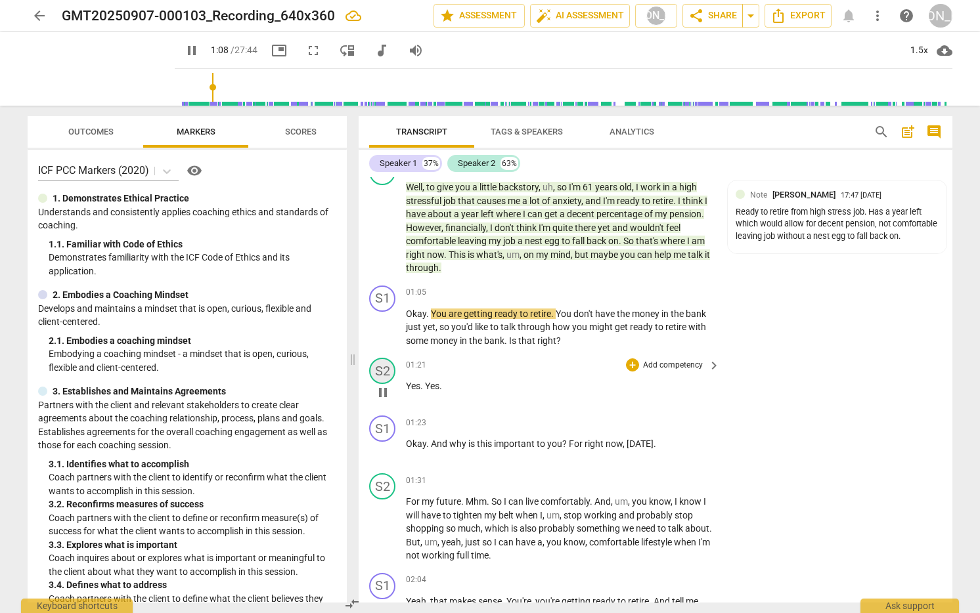
scroll to position [199, 0]
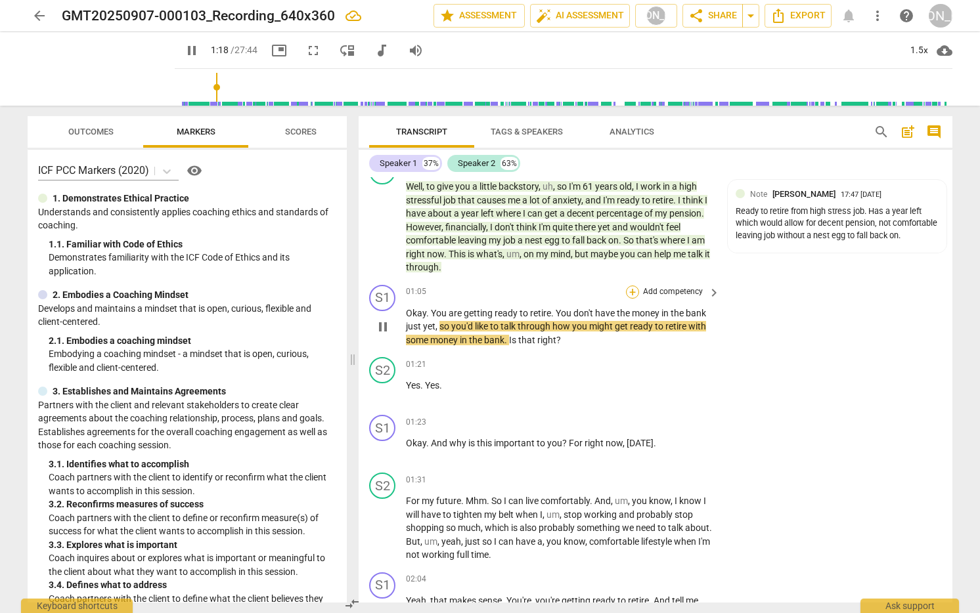
click at [632, 290] on div "+" at bounding box center [632, 292] width 13 height 13
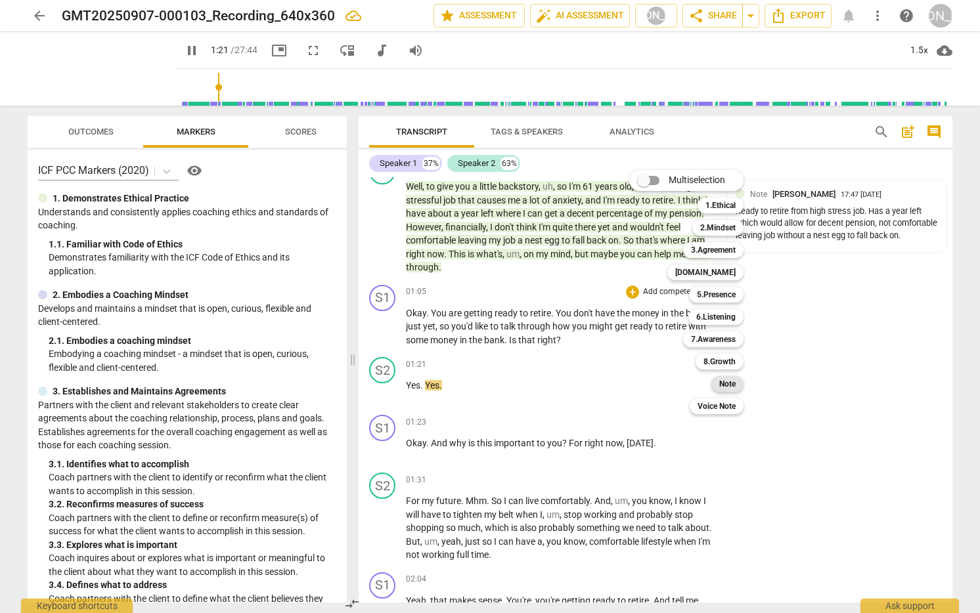
click at [731, 379] on b "Note" at bounding box center [727, 384] width 16 height 16
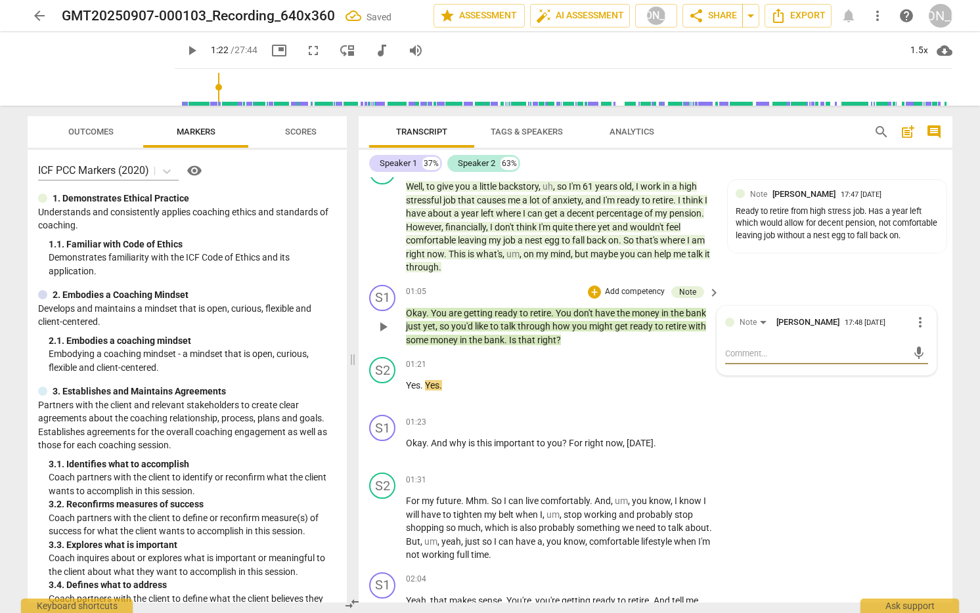
click at [757, 351] on textarea at bounding box center [816, 353] width 182 height 12
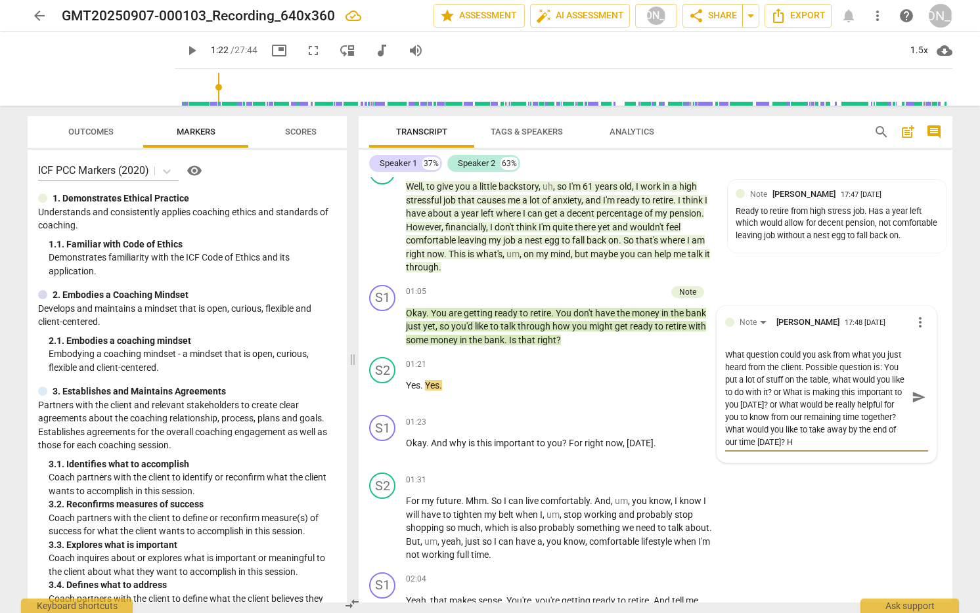
scroll to position [61, 0]
click at [919, 399] on span "send" at bounding box center [918, 397] width 14 height 14
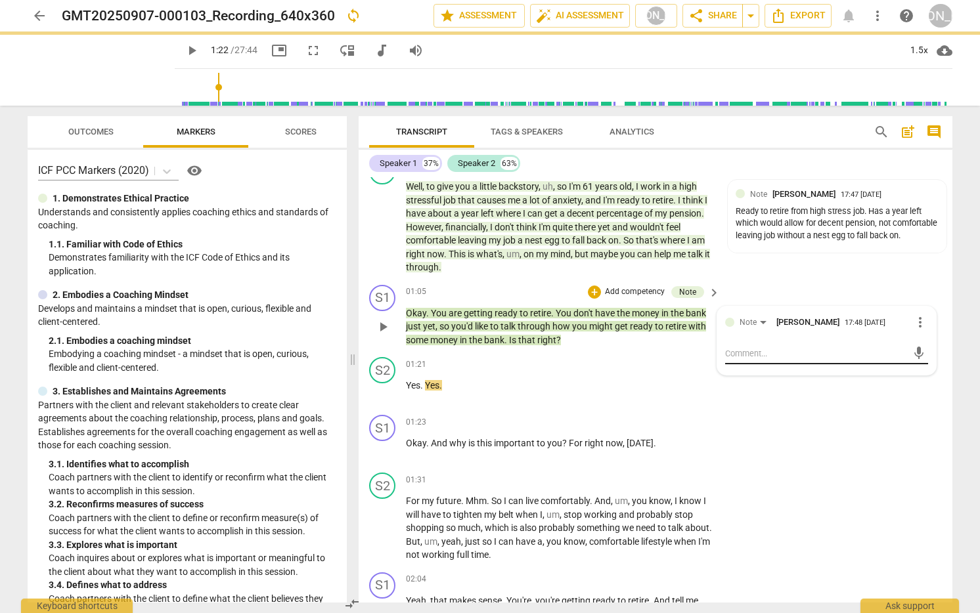
scroll to position [0, 0]
